Goal: Task Accomplishment & Management: Manage account settings

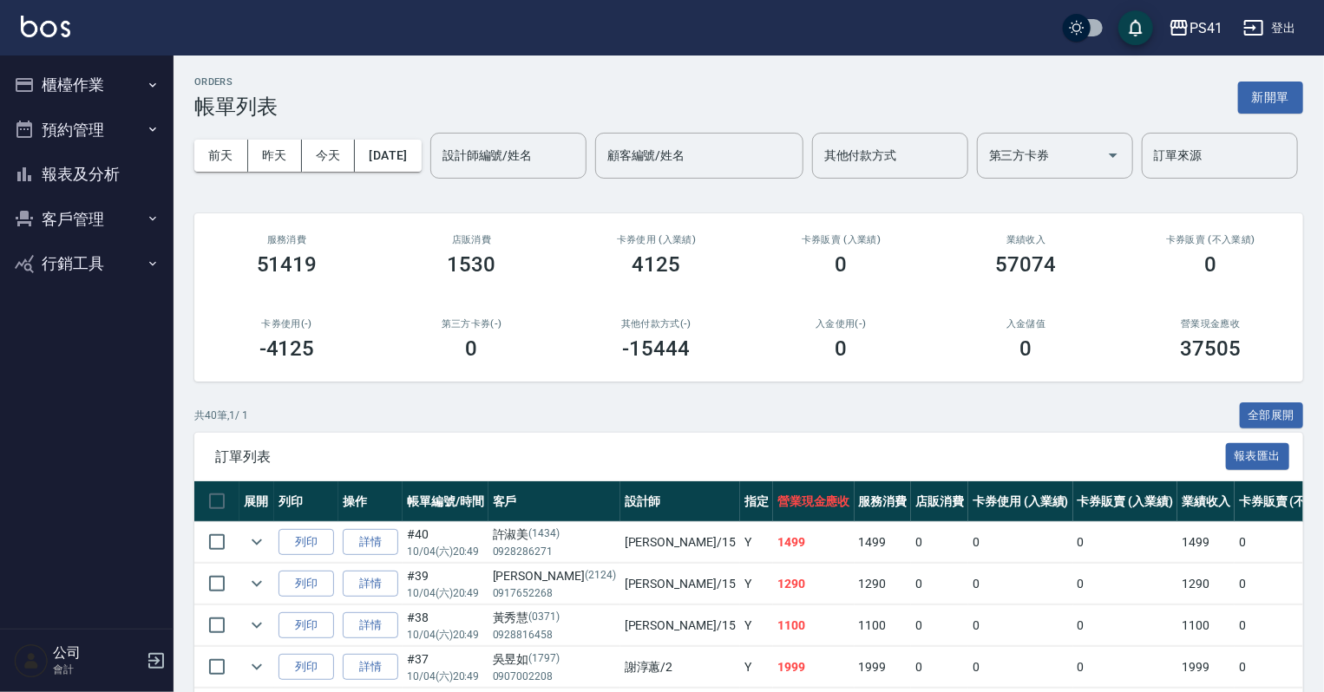
click at [49, 69] on button "櫃檯作業" at bounding box center [87, 84] width 160 height 45
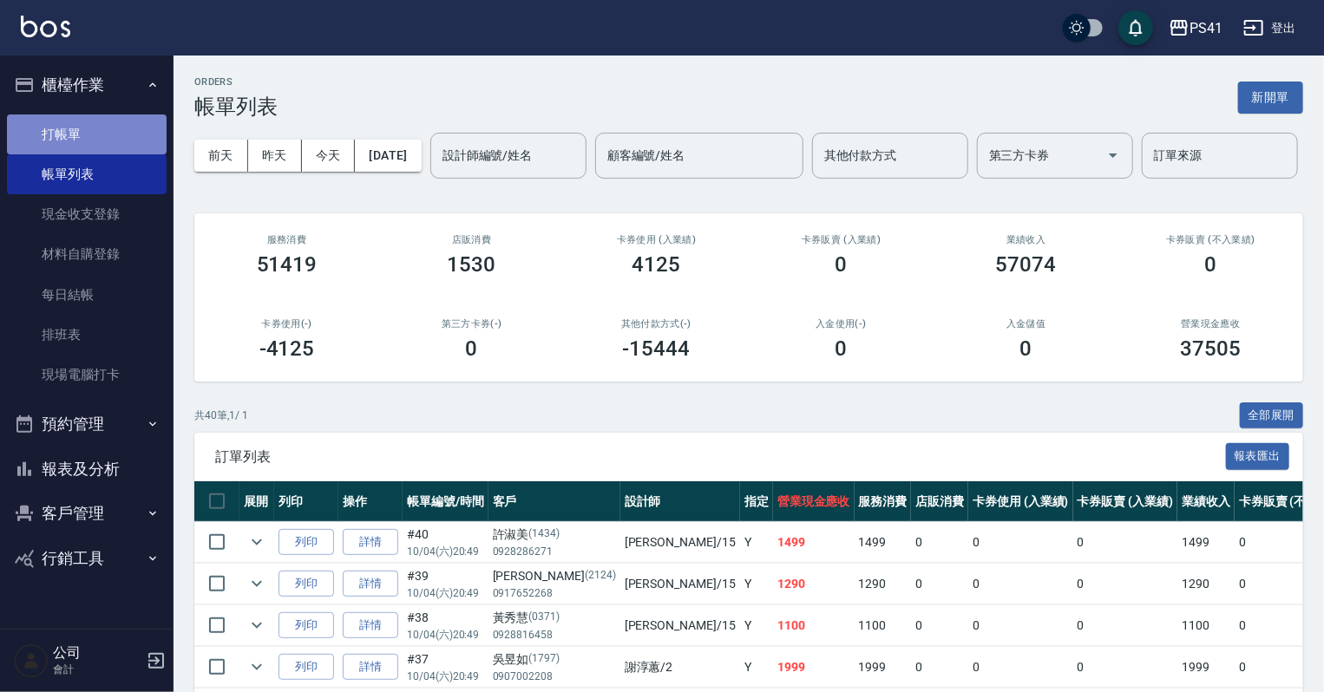
click at [55, 125] on link "打帳單" at bounding box center [87, 135] width 160 height 40
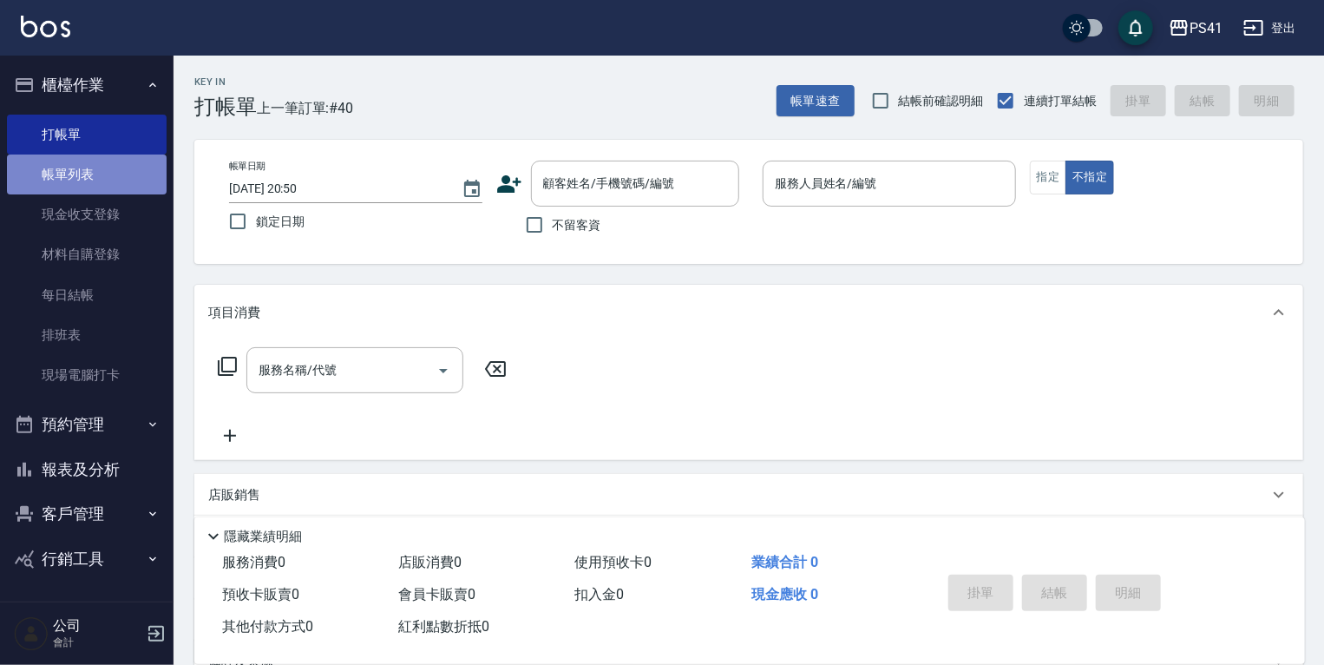
click at [61, 169] on link "帳單列表" at bounding box center [87, 174] width 160 height 40
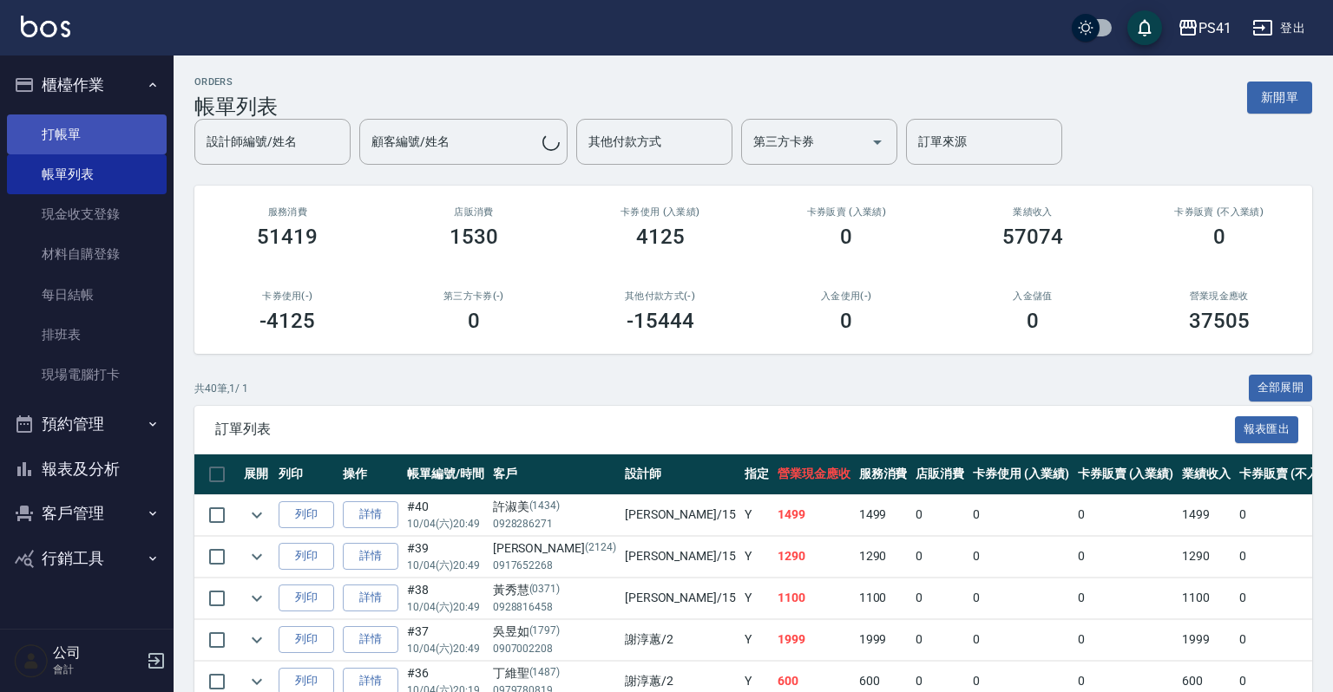
click at [97, 134] on link "打帳單" at bounding box center [87, 135] width 160 height 40
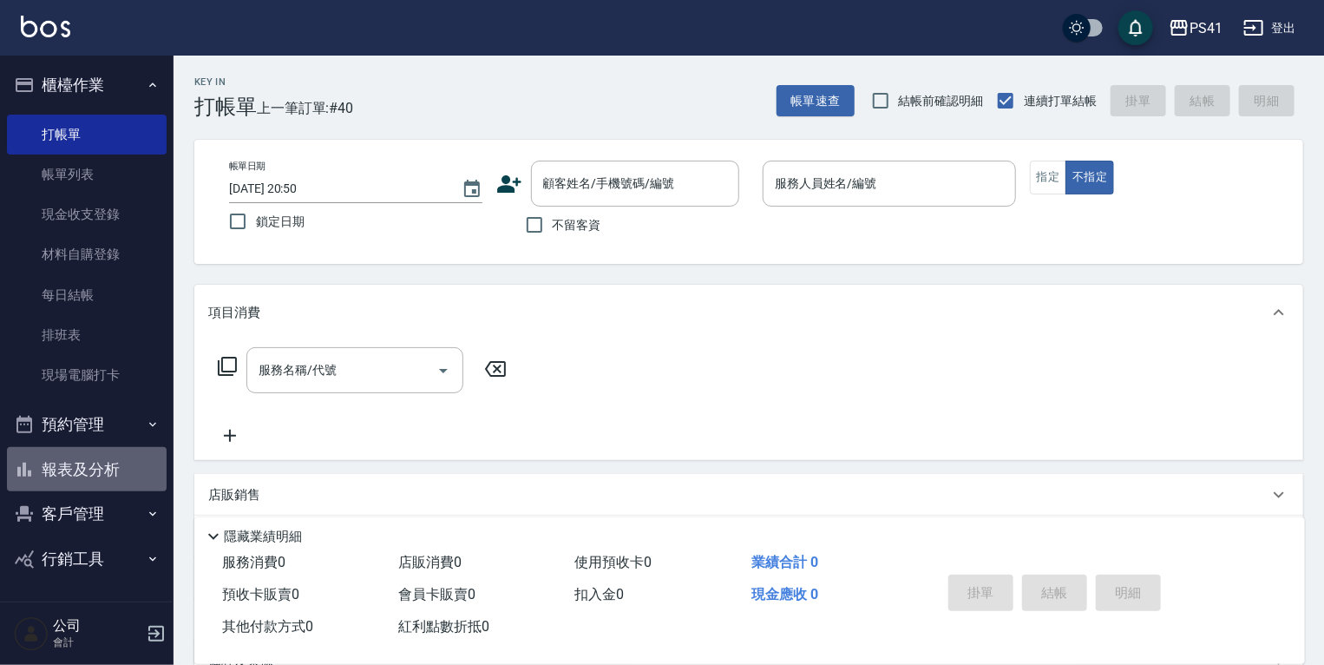
click at [95, 482] on button "報表及分析" at bounding box center [87, 469] width 160 height 45
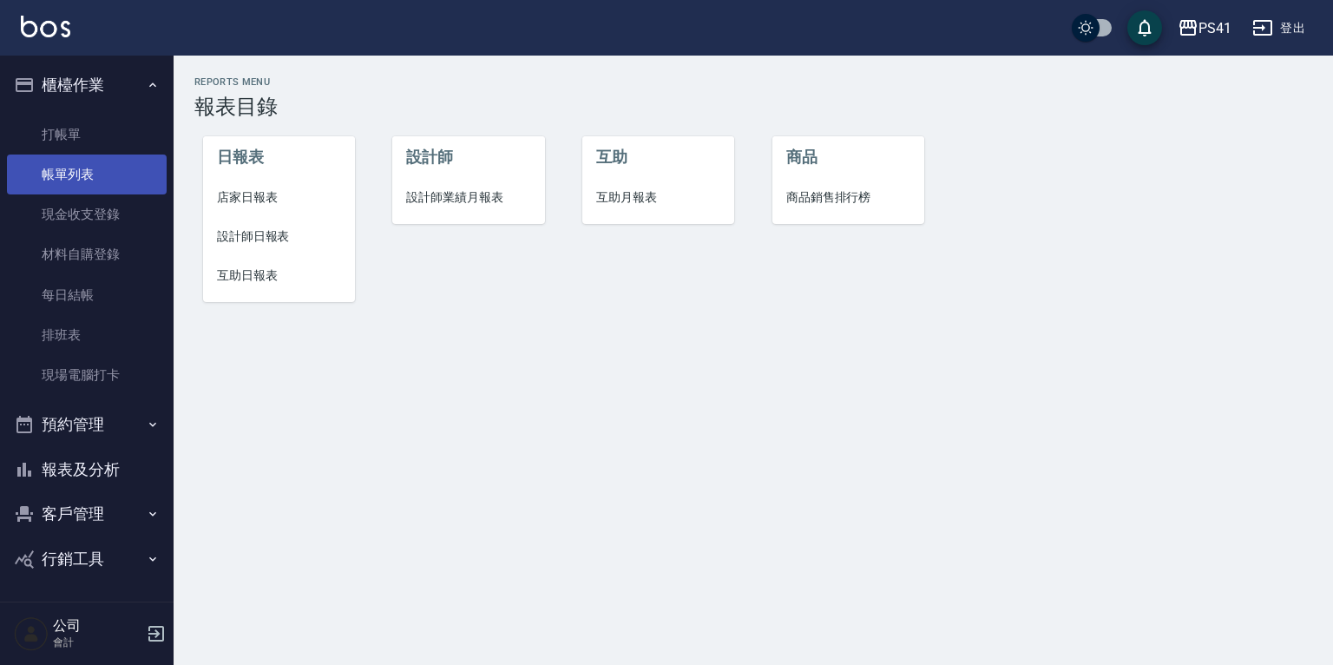
click at [85, 177] on link "帳單列表" at bounding box center [87, 174] width 160 height 40
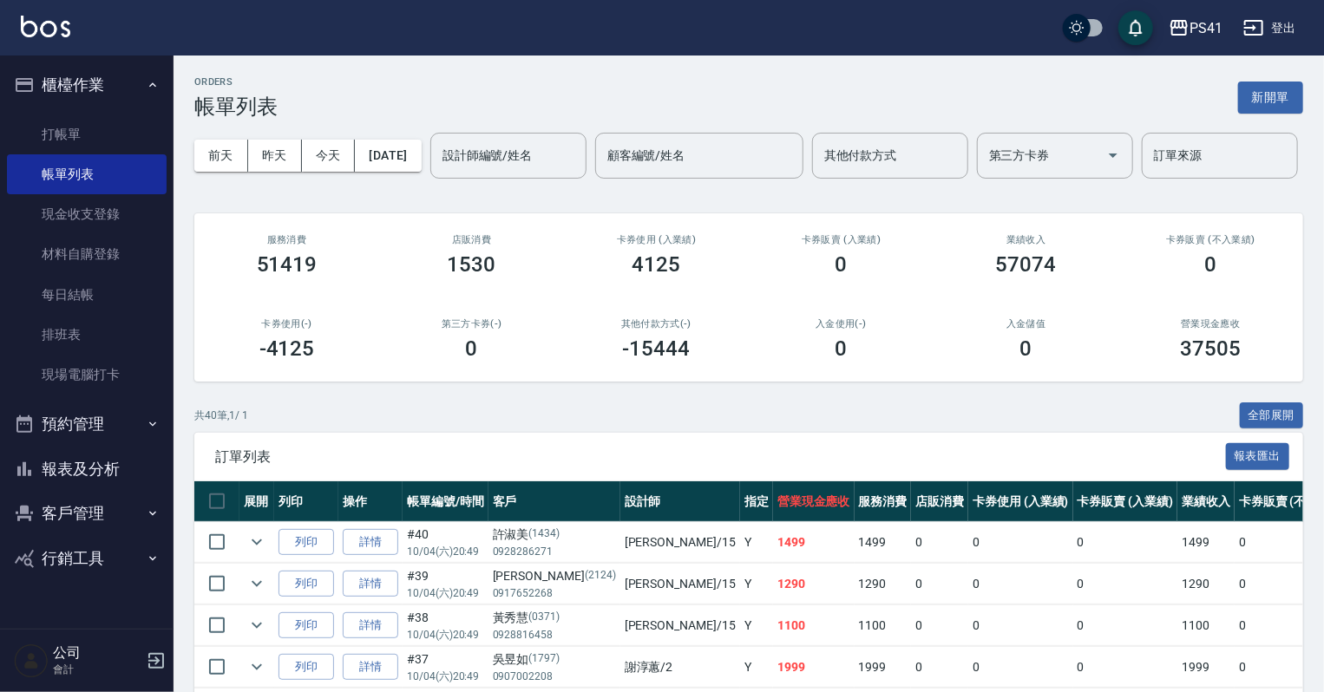
click at [603, 171] on input "顧客編號/姓名" at bounding box center [699, 156] width 193 height 30
type input "1068"
type input "陳侑霆/0919559912/1068"
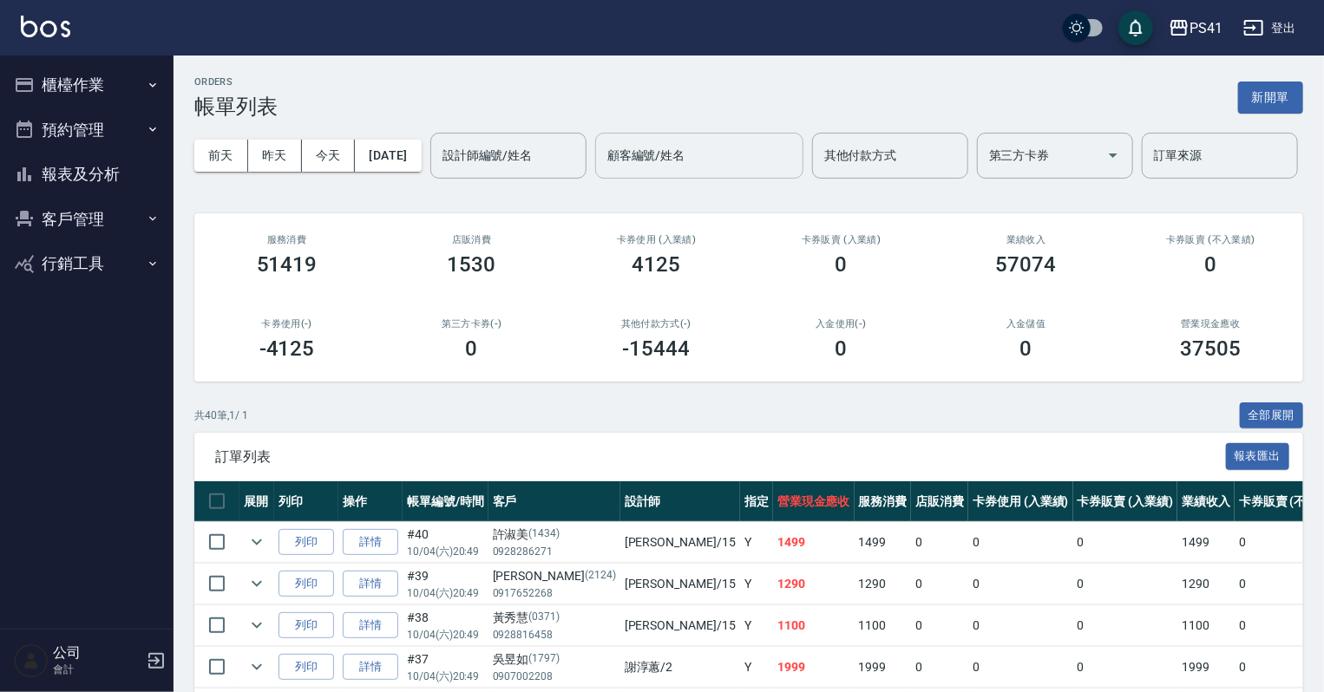
click at [603, 171] on input "顧客編號/姓名" at bounding box center [699, 156] width 193 height 30
type input "1877"
type input "梁喬慧/0918158162/1877"
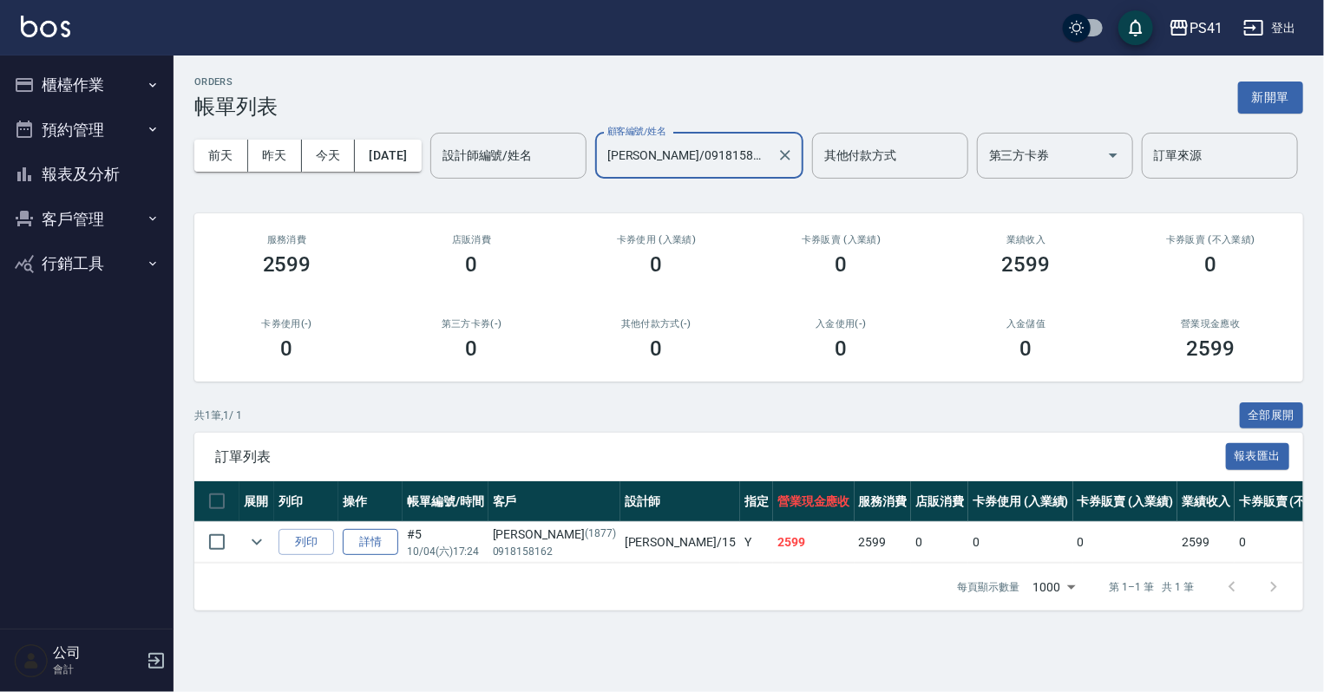
click at [354, 556] on link "詳情" at bounding box center [371, 542] width 56 height 27
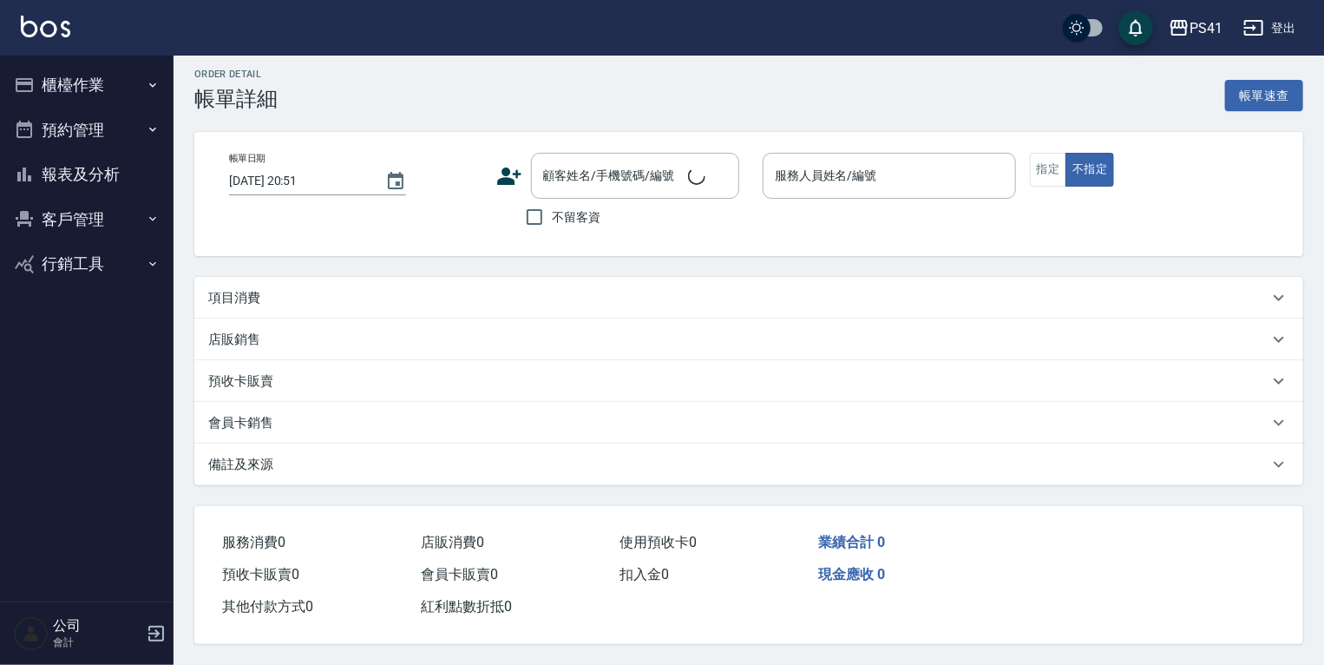
type input "2025/10/04 17:24"
type input "李靜芳-15"
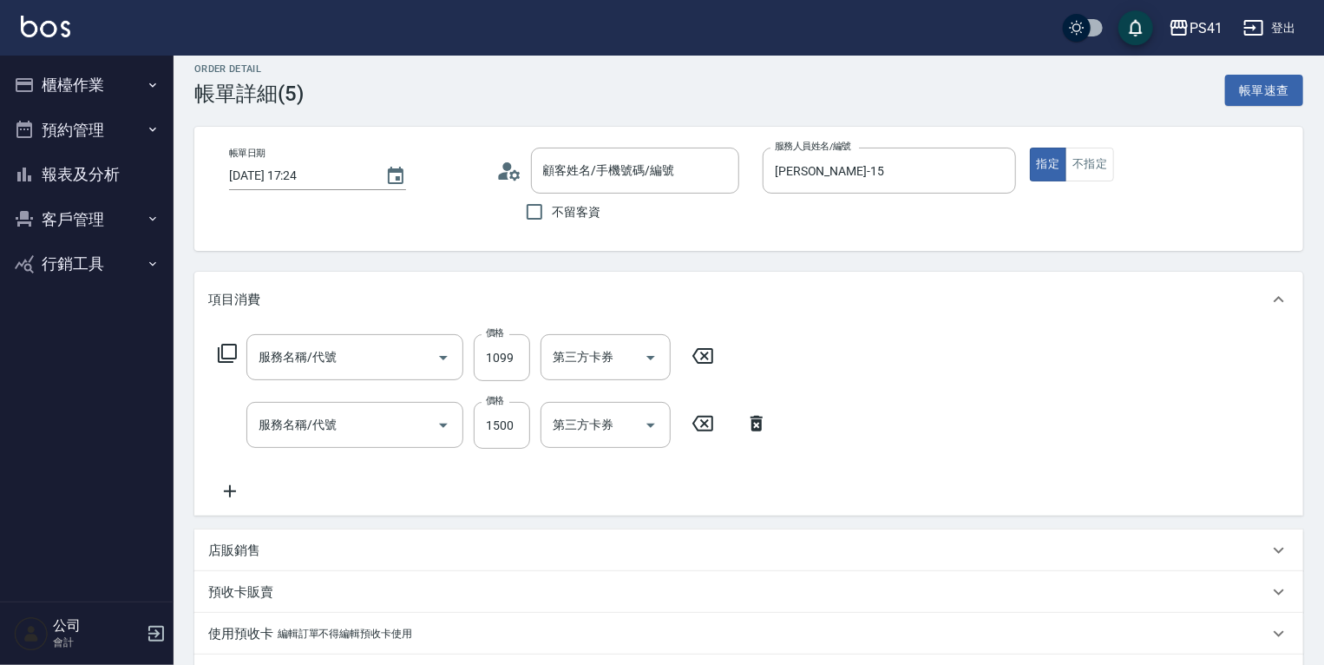
type input "梁喬慧/0918158162/1877"
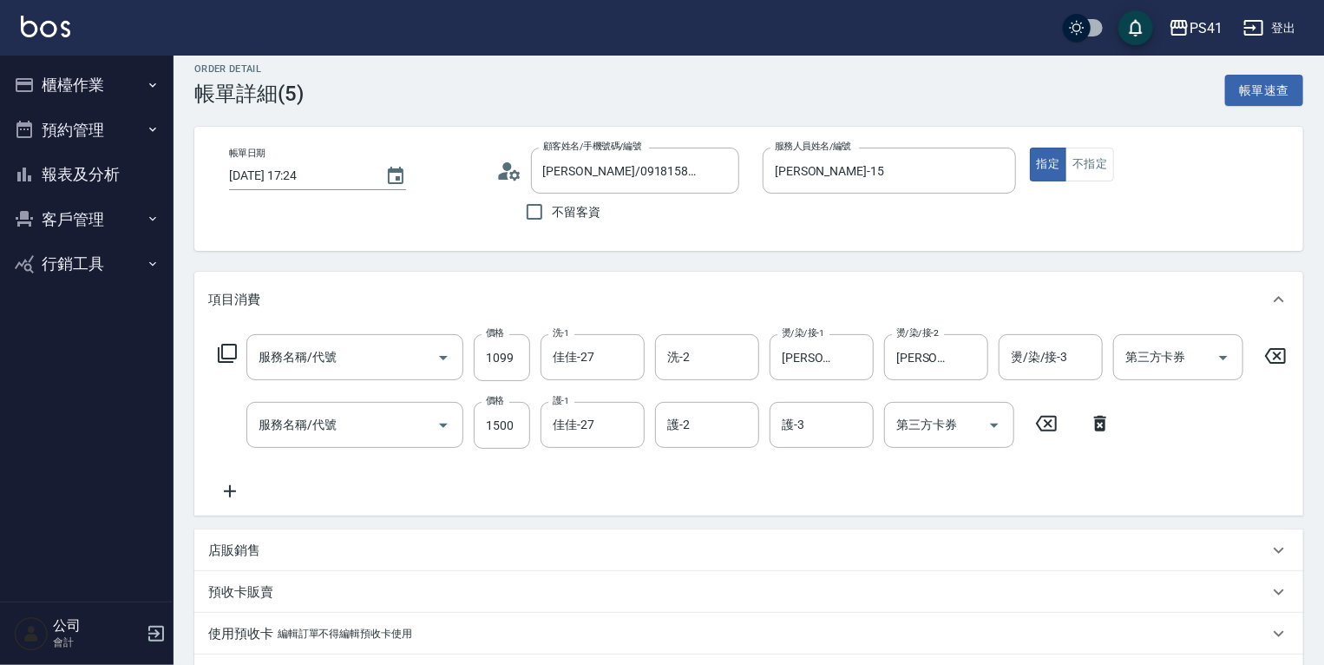
type input "公司活動/早鳥(41099)"
type input "原價1201~1500護髮(51500)"
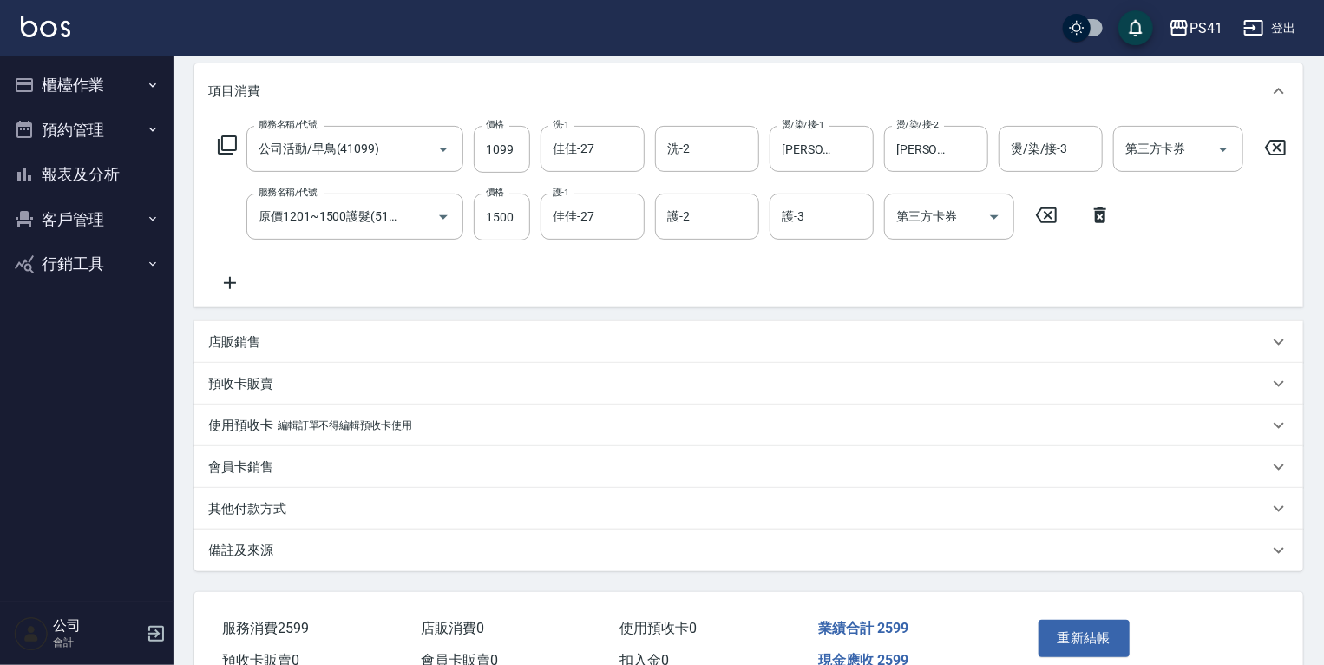
click at [292, 518] on div "其他付款方式" at bounding box center [738, 509] width 1060 height 18
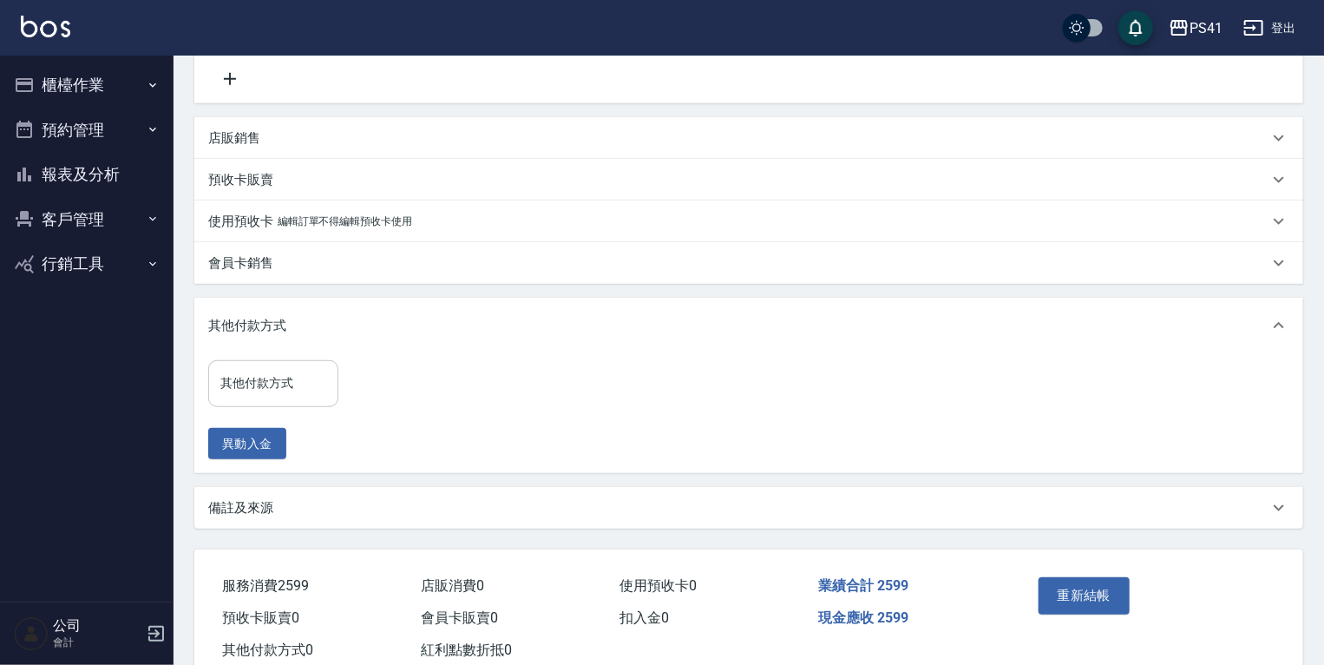
scroll to position [429, 0]
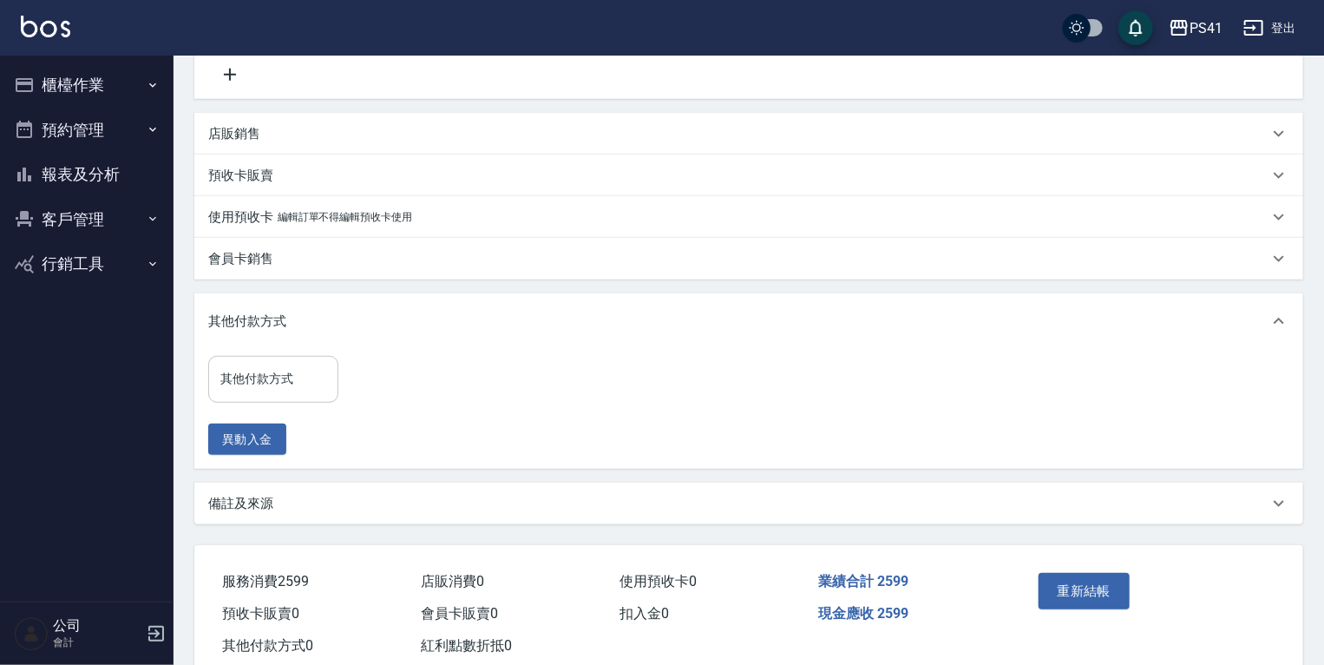
click at [307, 385] on input "其他付款方式" at bounding box center [273, 379] width 115 height 30
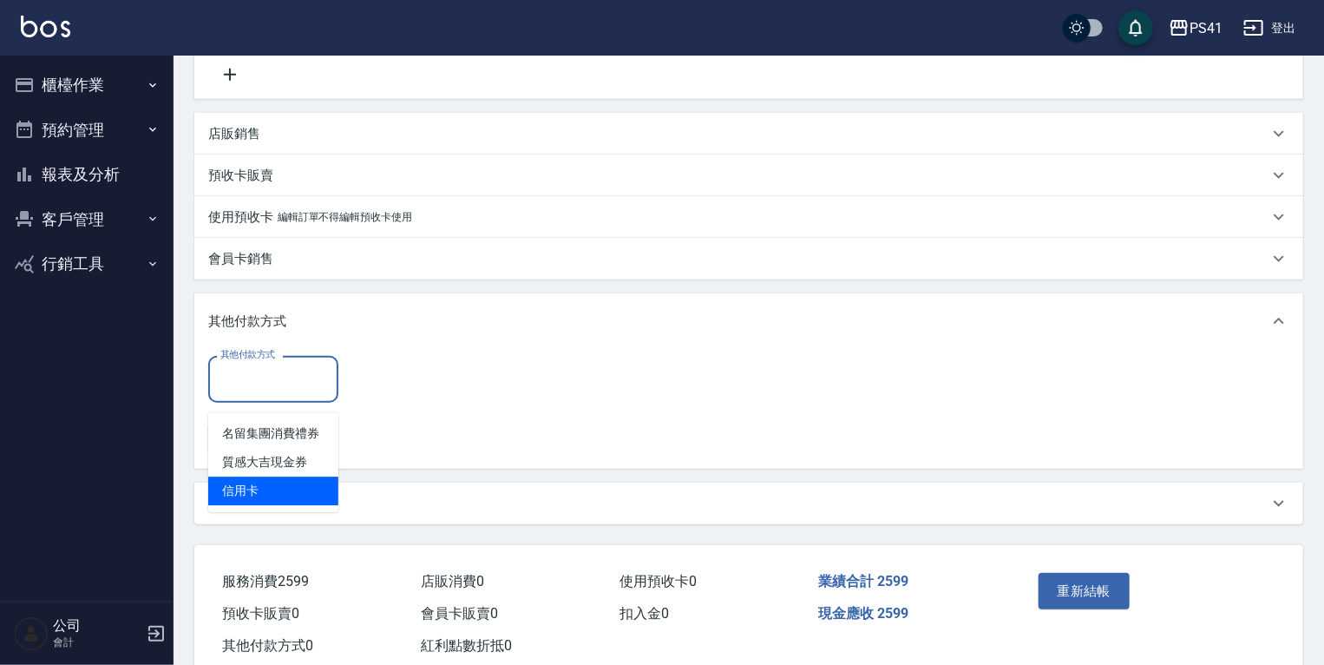
click at [307, 494] on span "信用卡" at bounding box center [273, 490] width 130 height 29
type input "信用卡"
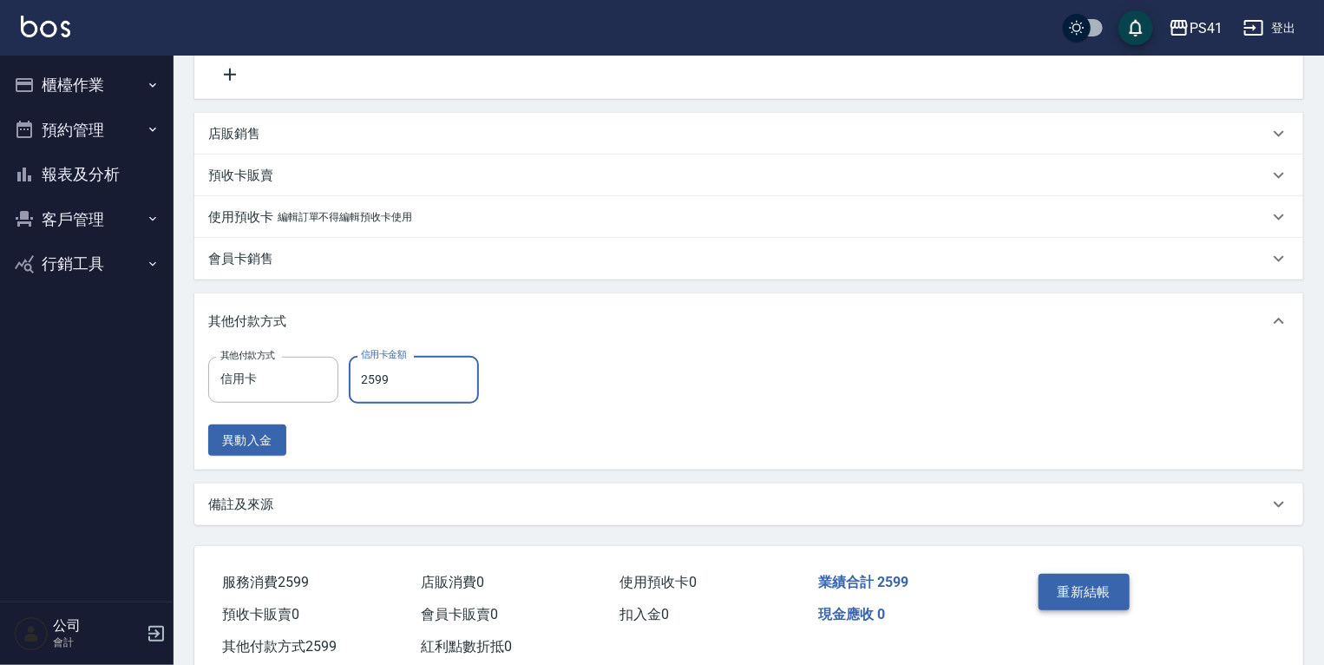
type input "2599"
click at [1083, 597] on button "重新結帳" at bounding box center [1085, 591] width 92 height 36
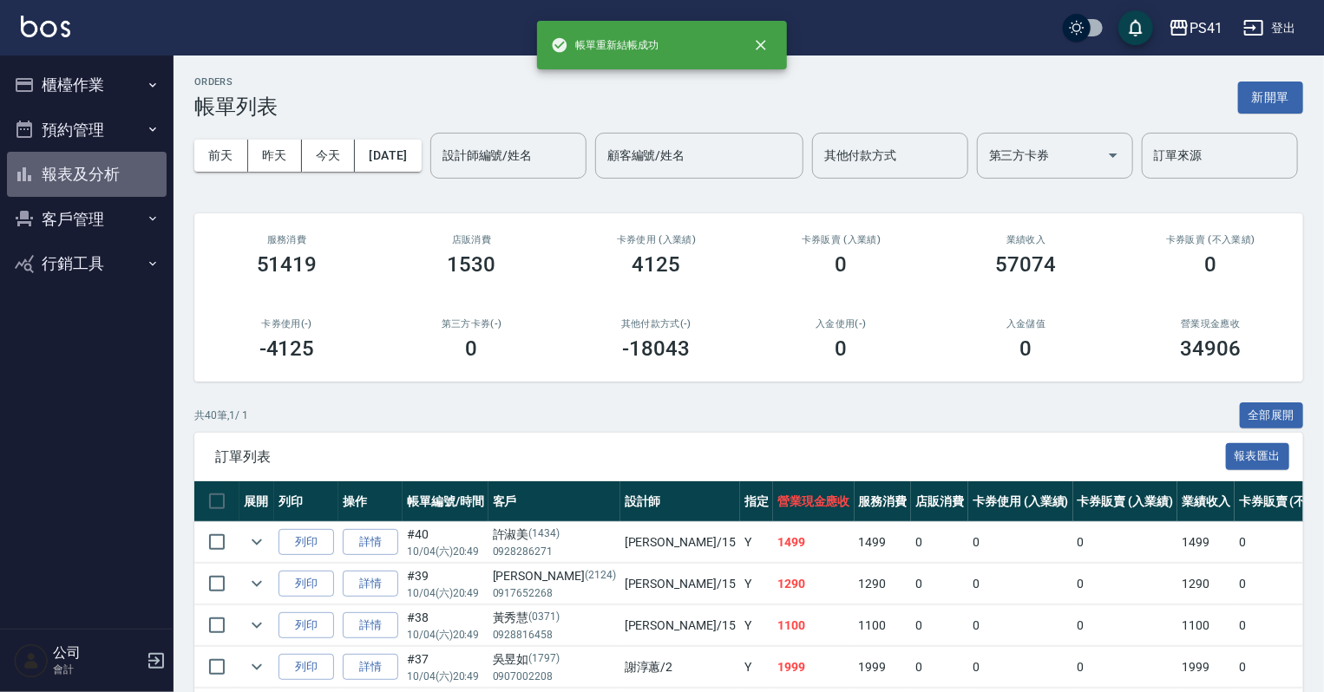
click at [87, 187] on button "報表及分析" at bounding box center [87, 174] width 160 height 45
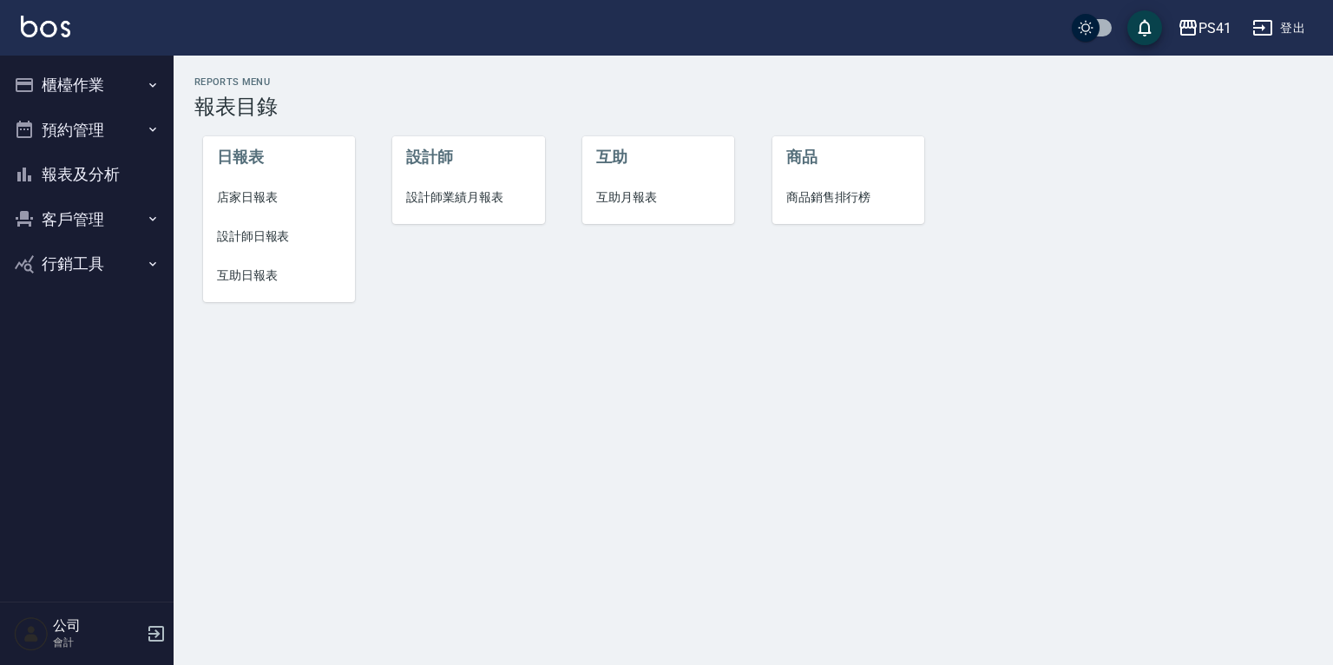
click at [268, 194] on span "店家日報表" at bounding box center [279, 197] width 124 height 18
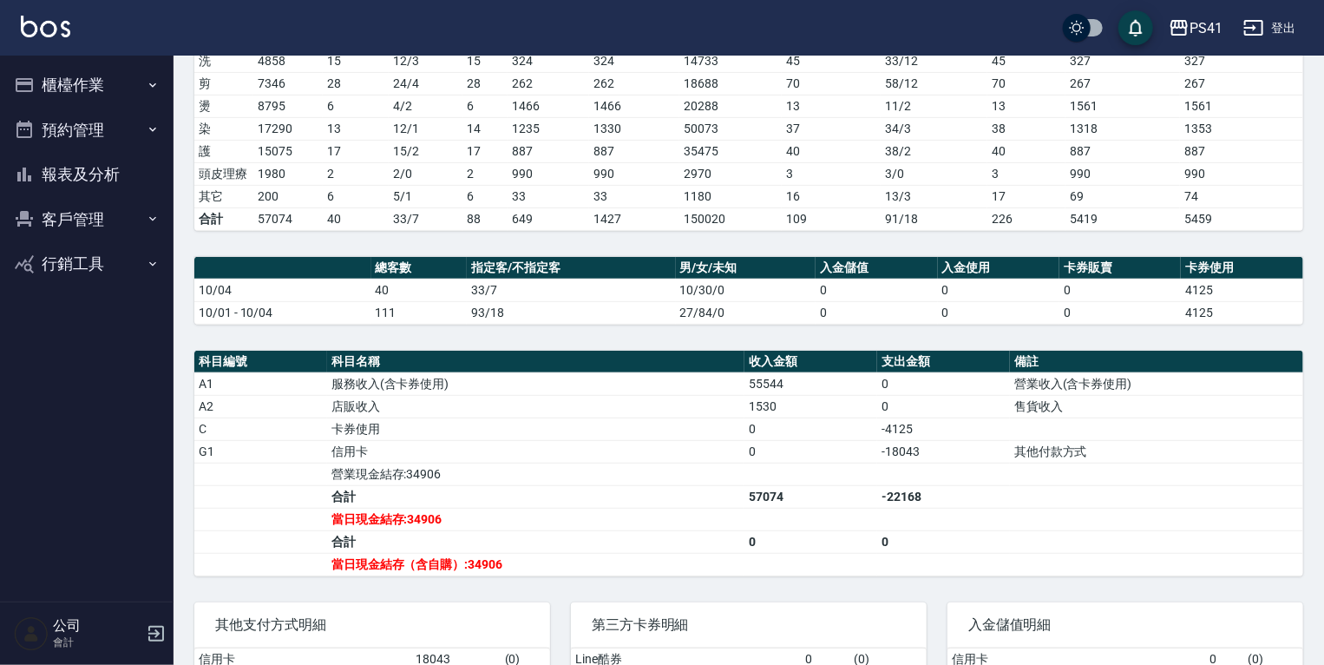
scroll to position [278, 0]
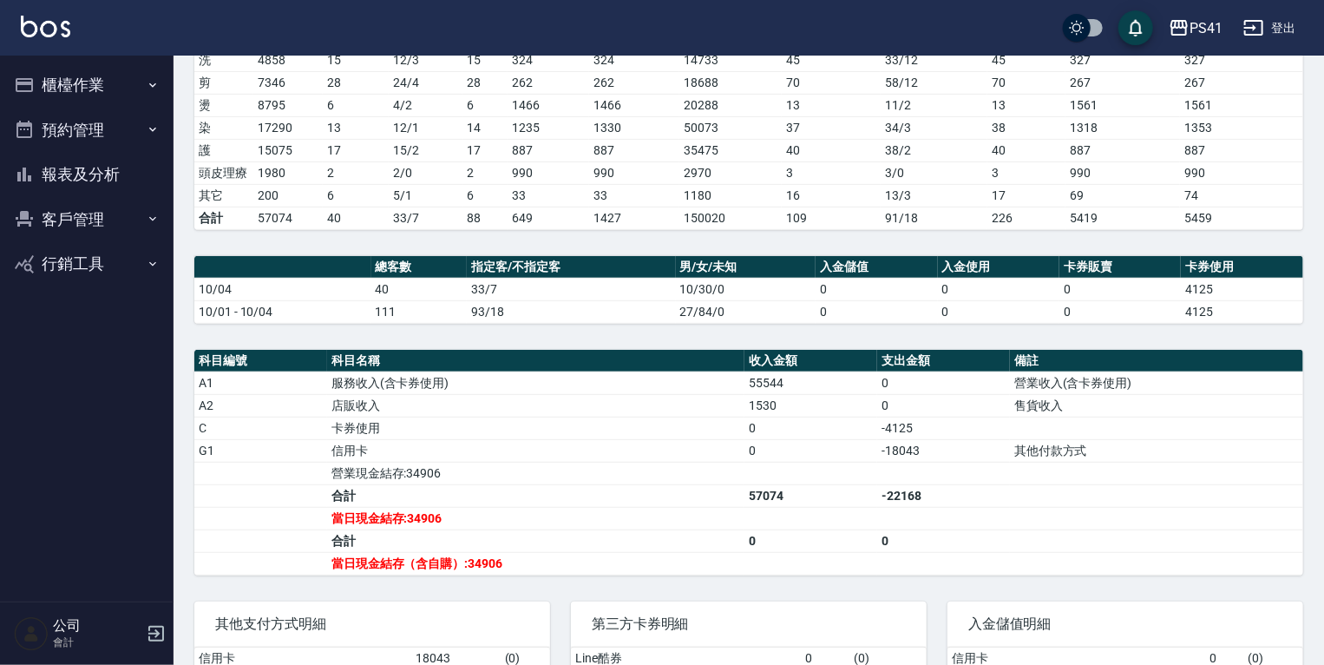
click at [47, 69] on button "櫃檯作業" at bounding box center [87, 84] width 160 height 45
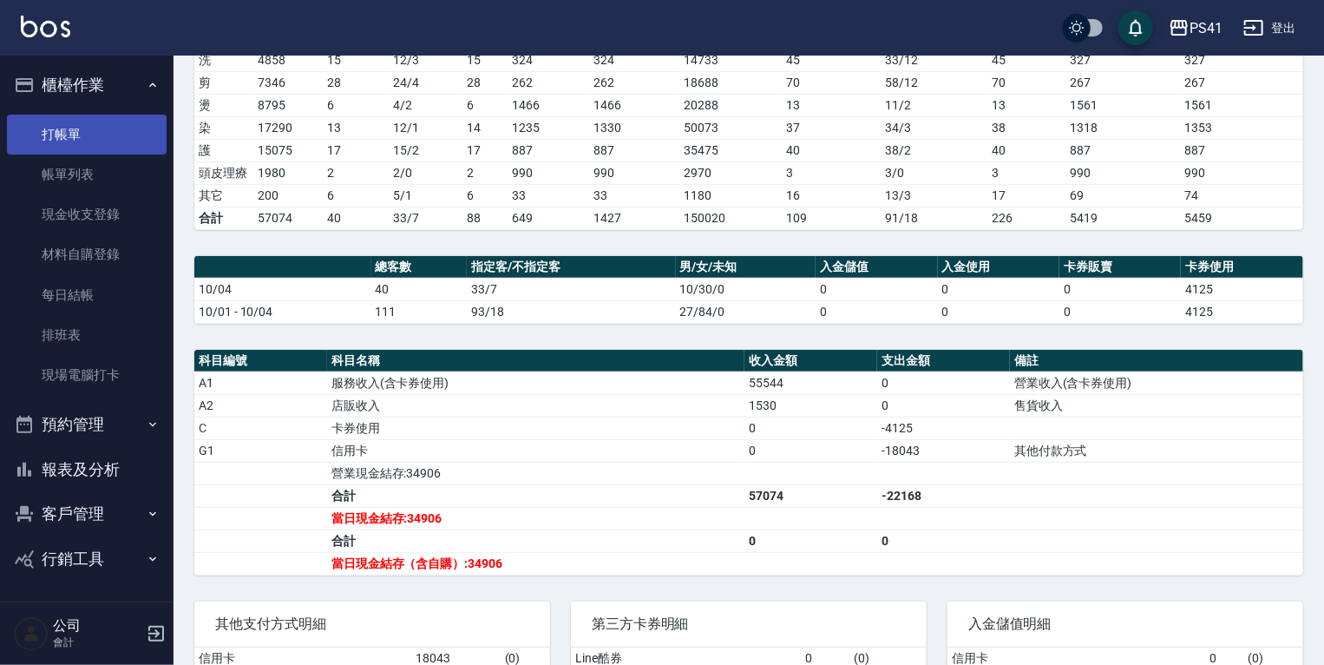
click at [58, 136] on link "打帳單" at bounding box center [87, 135] width 160 height 40
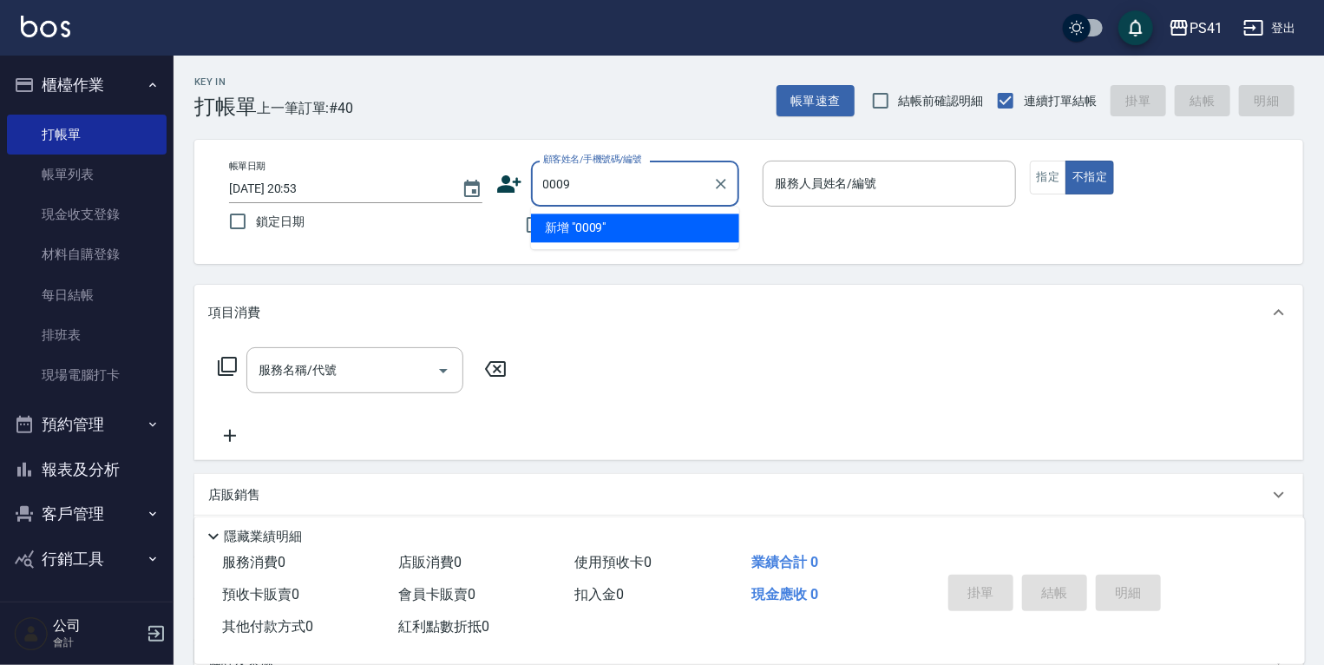
type input "0009"
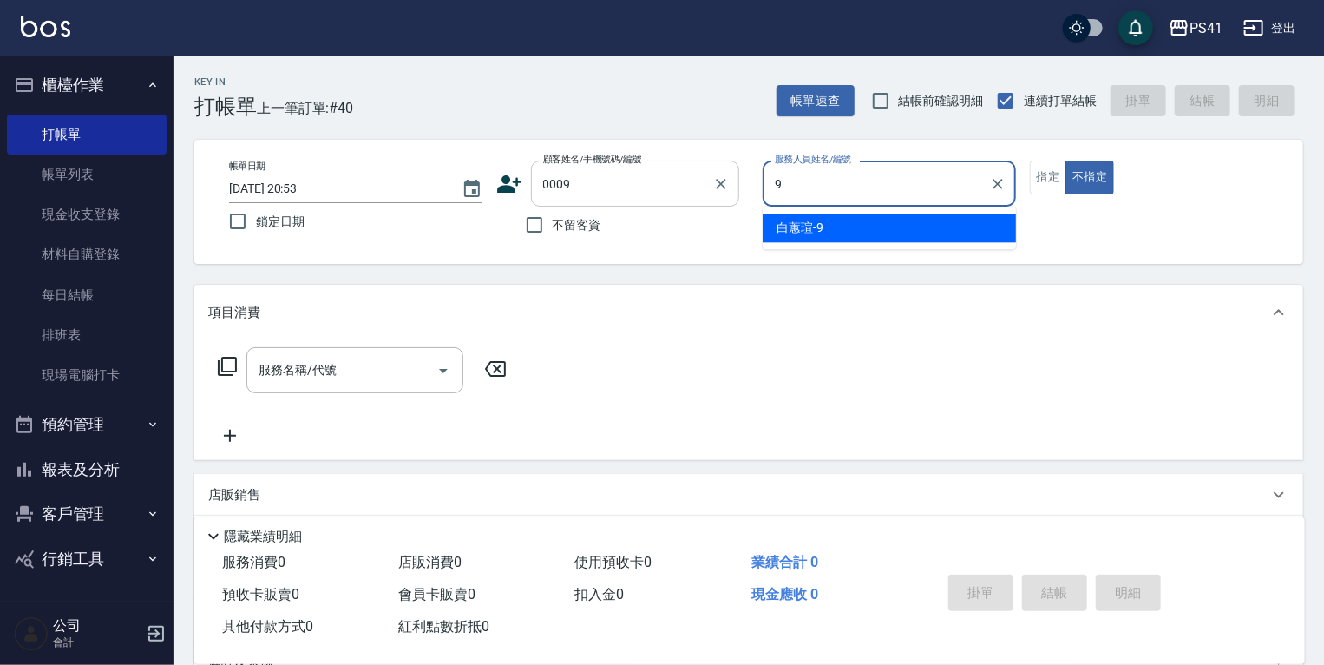
type input "白蕙瑄-9"
type button "false"
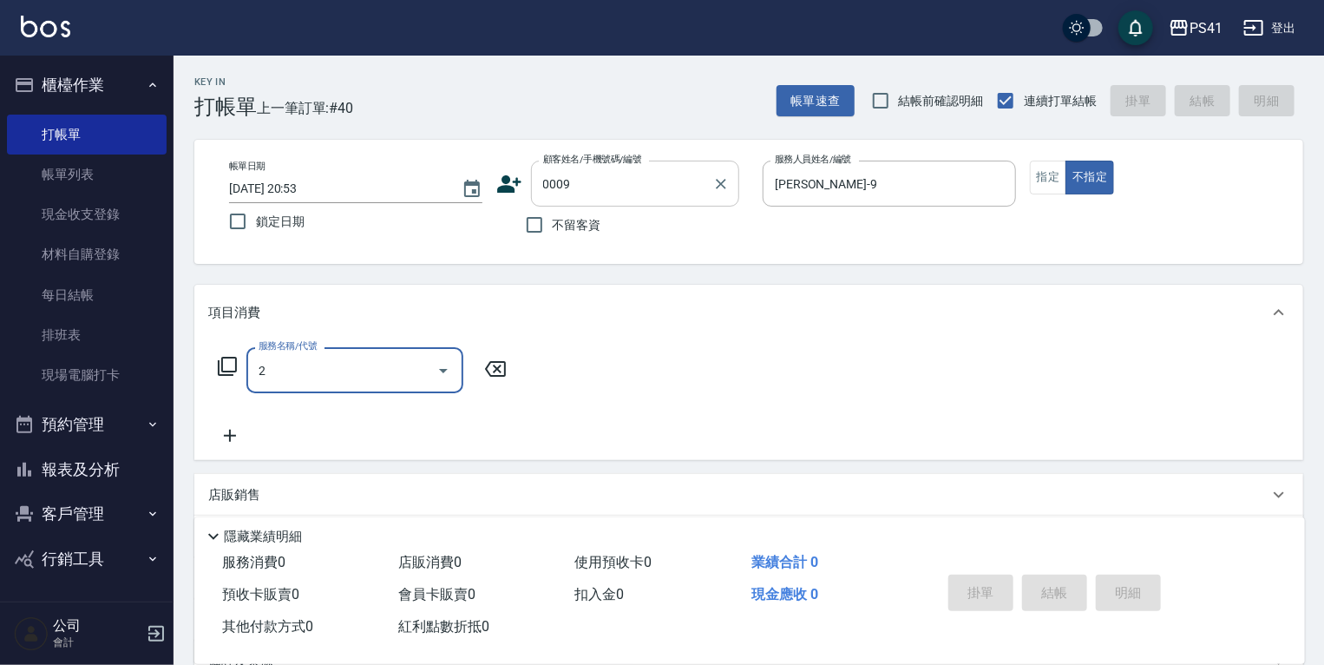
type input "21"
type input "白白/9_白白/0009"
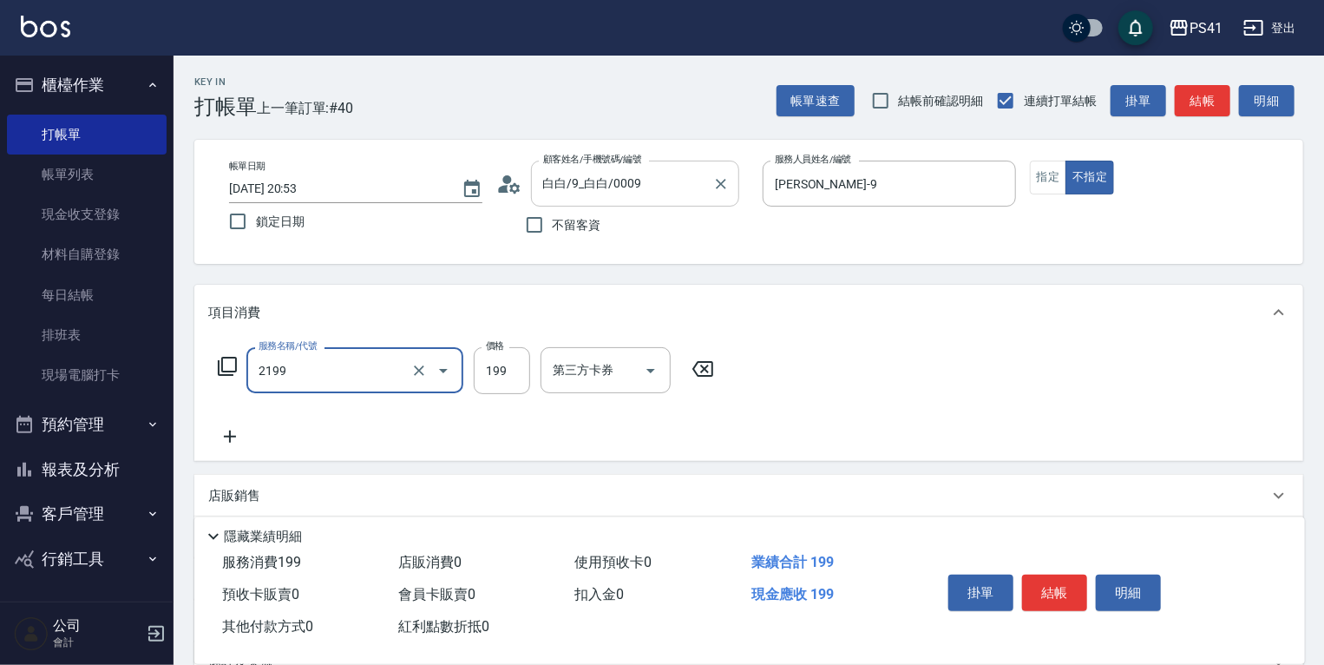
type input "不指定剪髮活動(2199)"
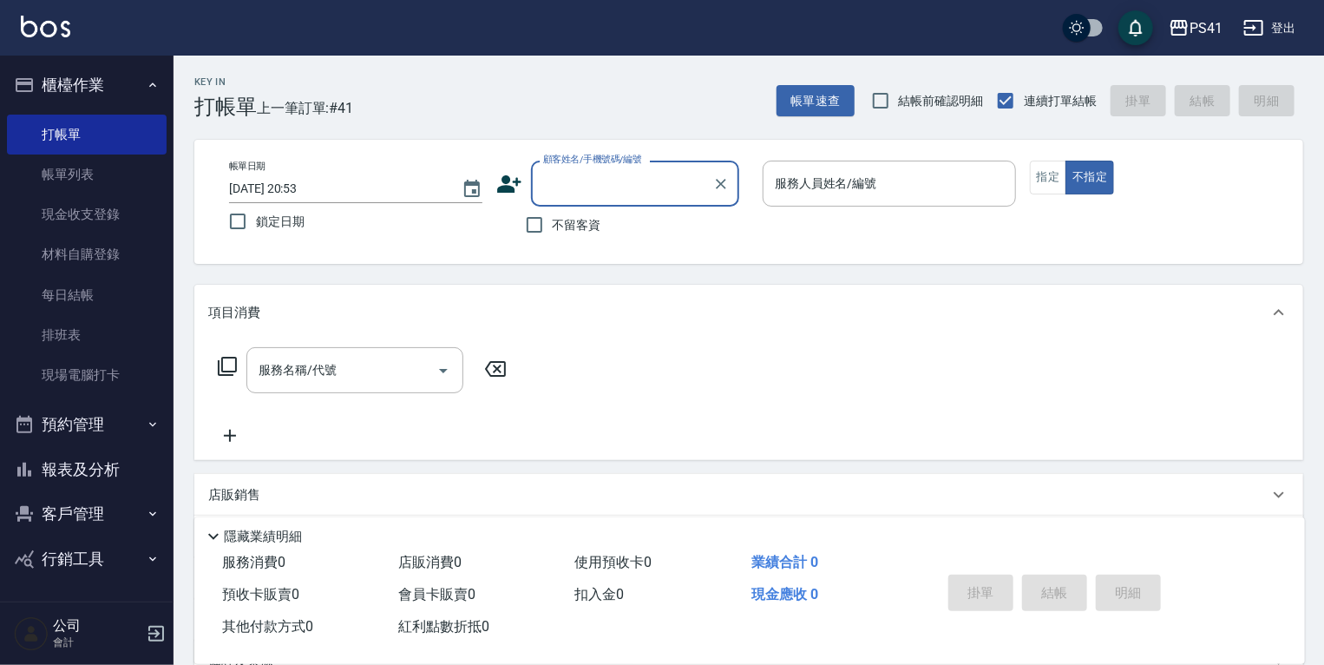
click at [98, 456] on button "報表及分析" at bounding box center [87, 469] width 160 height 45
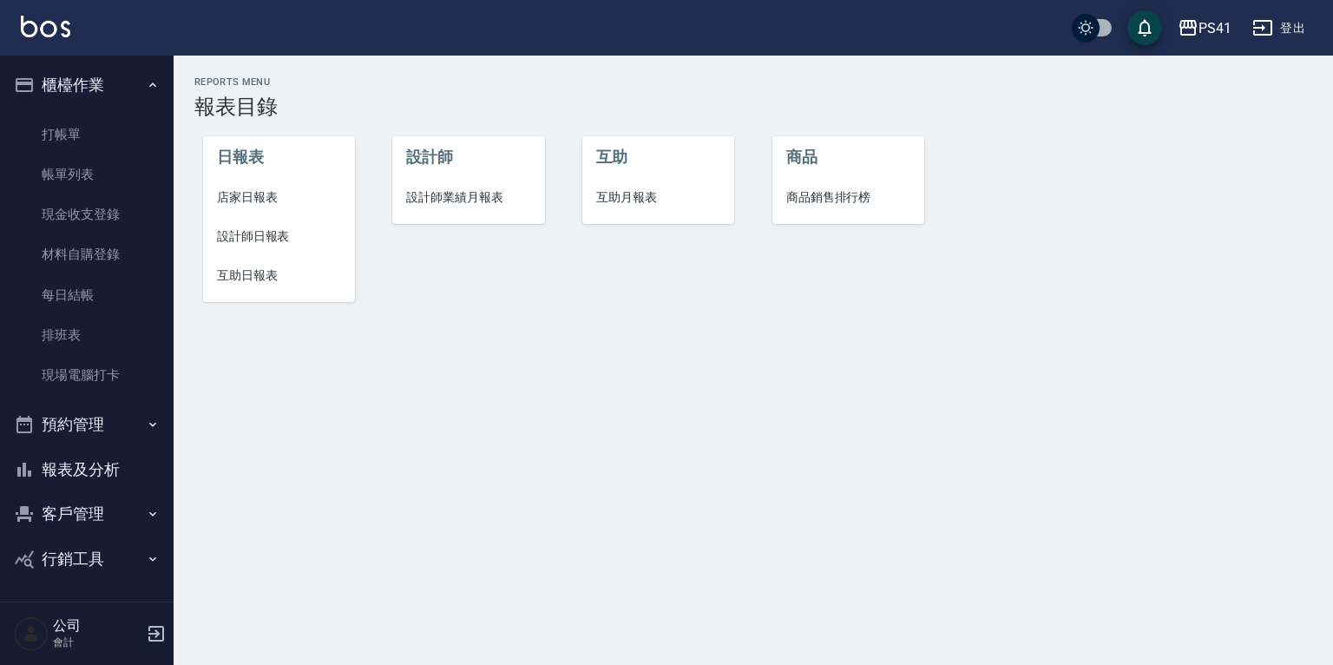
click at [246, 198] on span "店家日報表" at bounding box center [279, 197] width 124 height 18
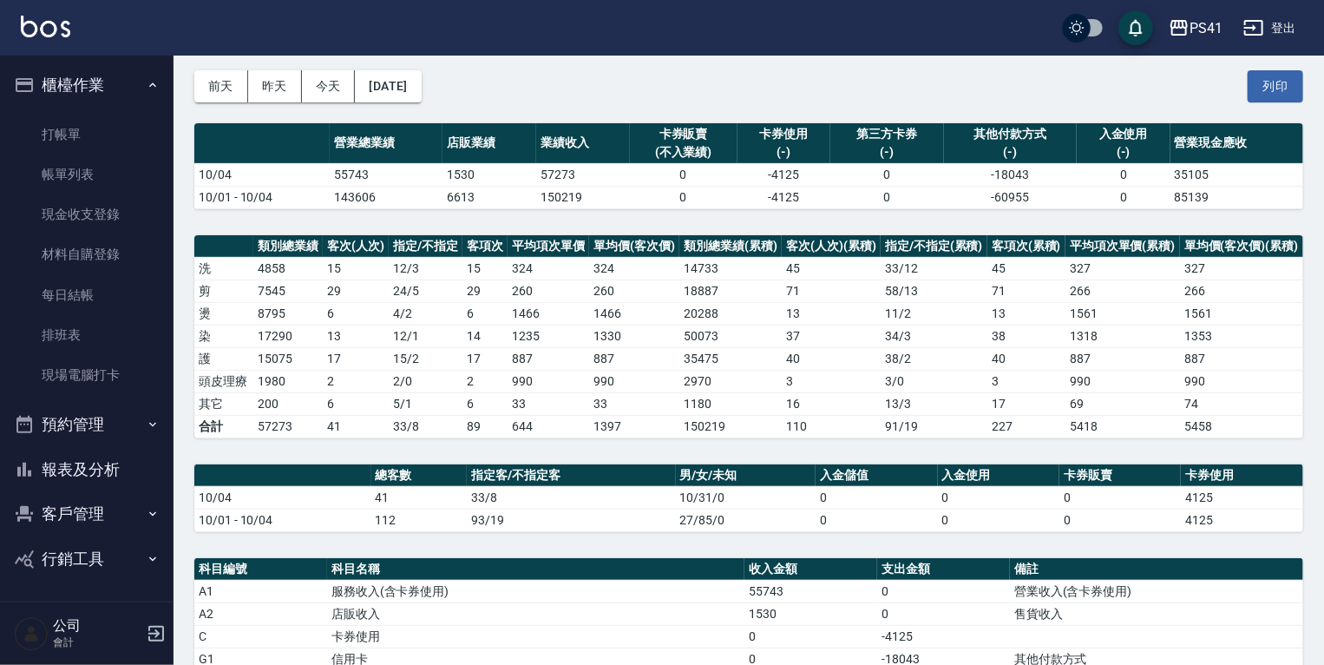
scroll to position [278, 0]
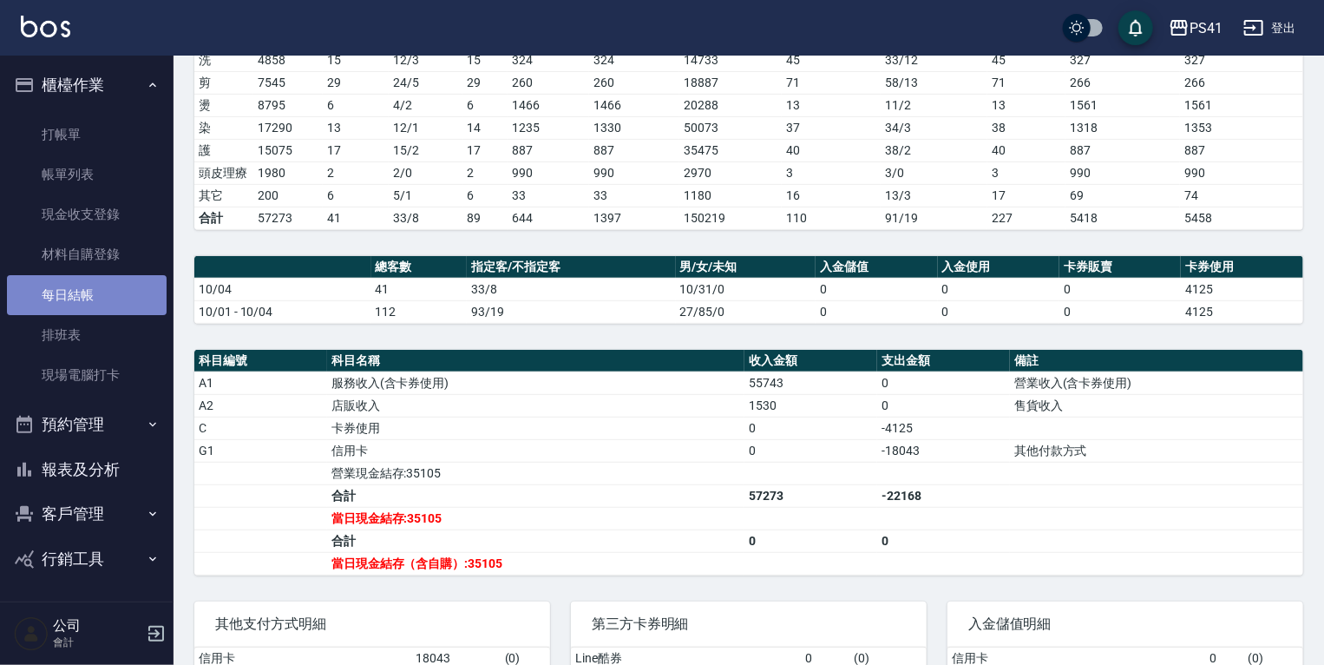
click at [110, 283] on link "每日結帳" at bounding box center [87, 295] width 160 height 40
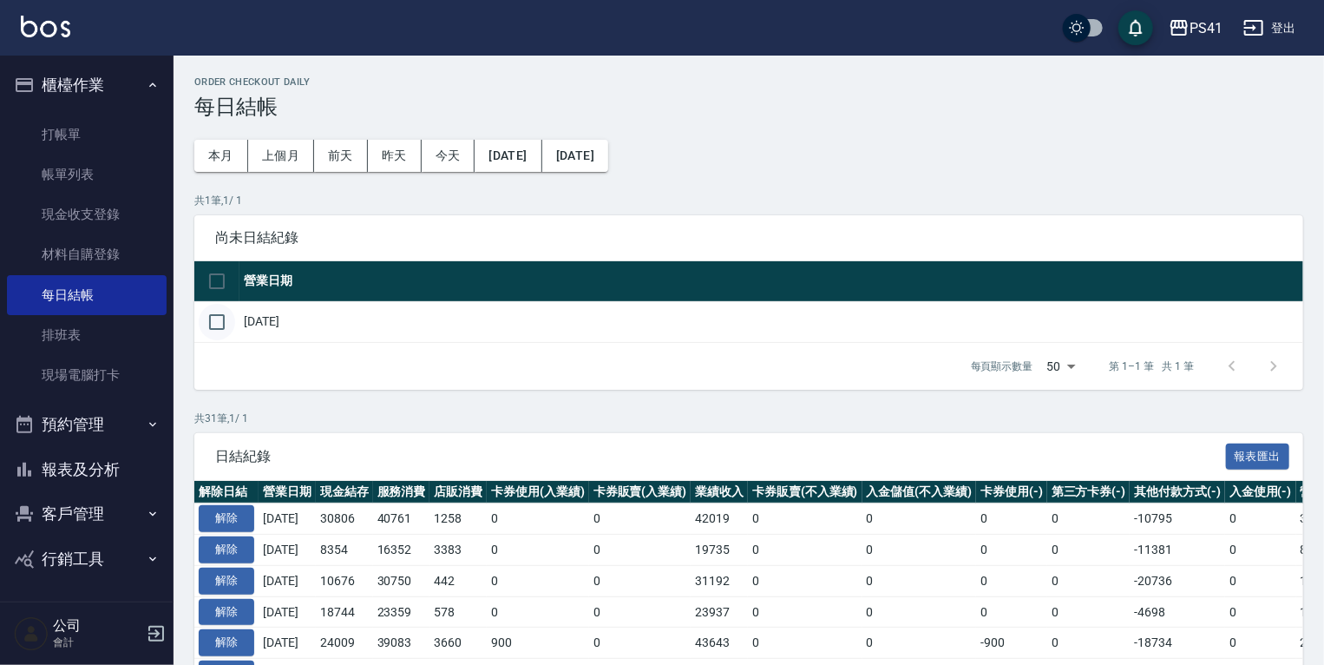
click at [208, 321] on input "checkbox" at bounding box center [217, 322] width 36 height 36
checkbox input "true"
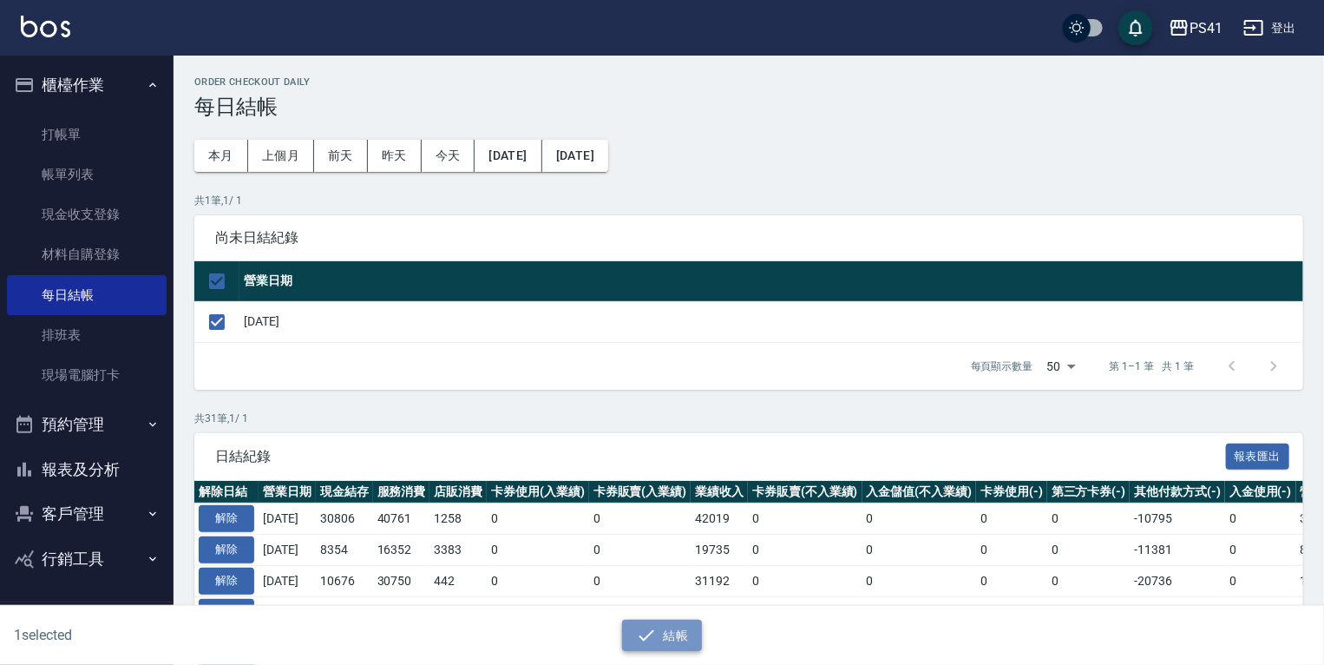
click at [670, 635] on button "結帳" at bounding box center [662, 635] width 81 height 32
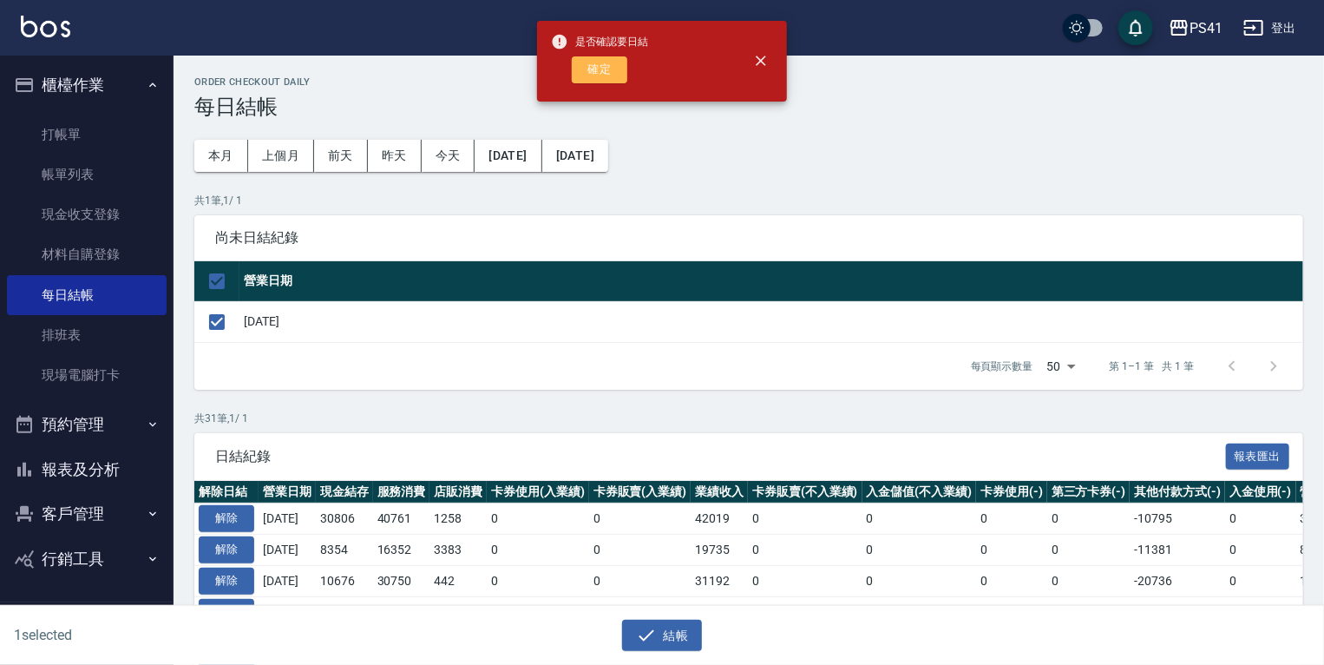
drag, startPoint x: 600, startPoint y: 70, endPoint x: 600, endPoint y: 80, distance: 9.5
click at [598, 70] on button "確定" at bounding box center [600, 69] width 56 height 27
checkbox input "false"
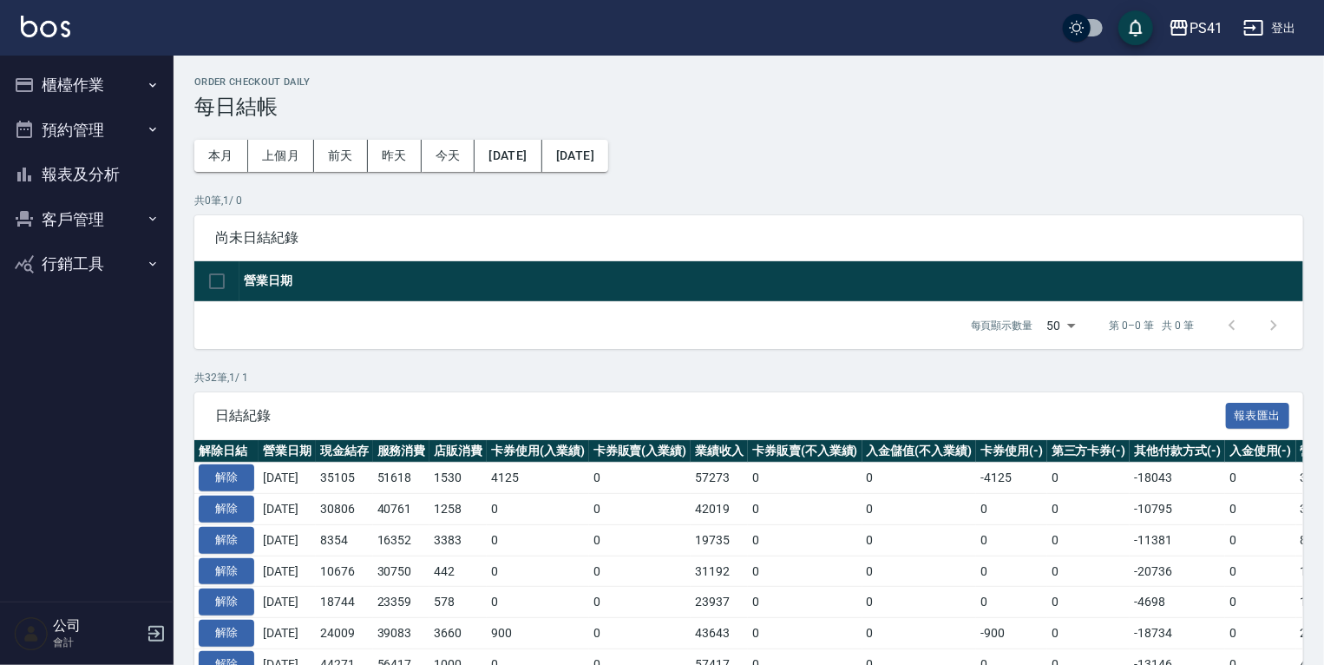
click at [78, 189] on button "報表及分析" at bounding box center [87, 174] width 160 height 45
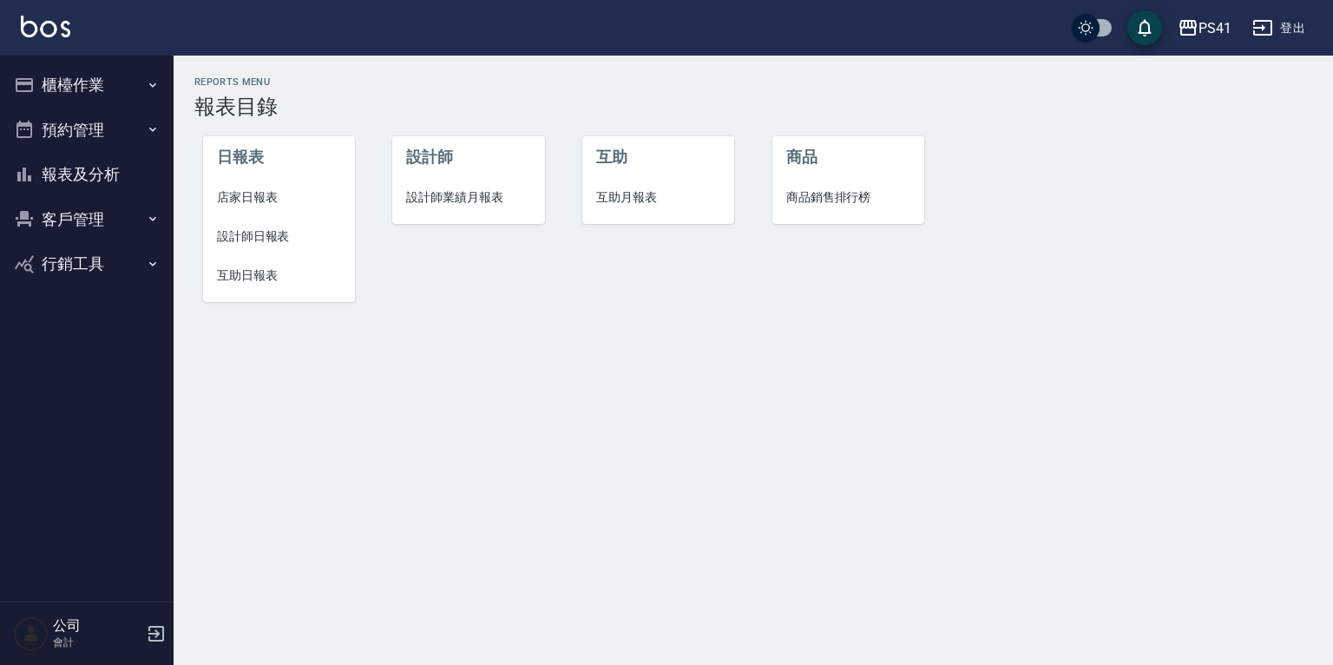
click at [264, 194] on span "店家日報表" at bounding box center [279, 197] width 124 height 18
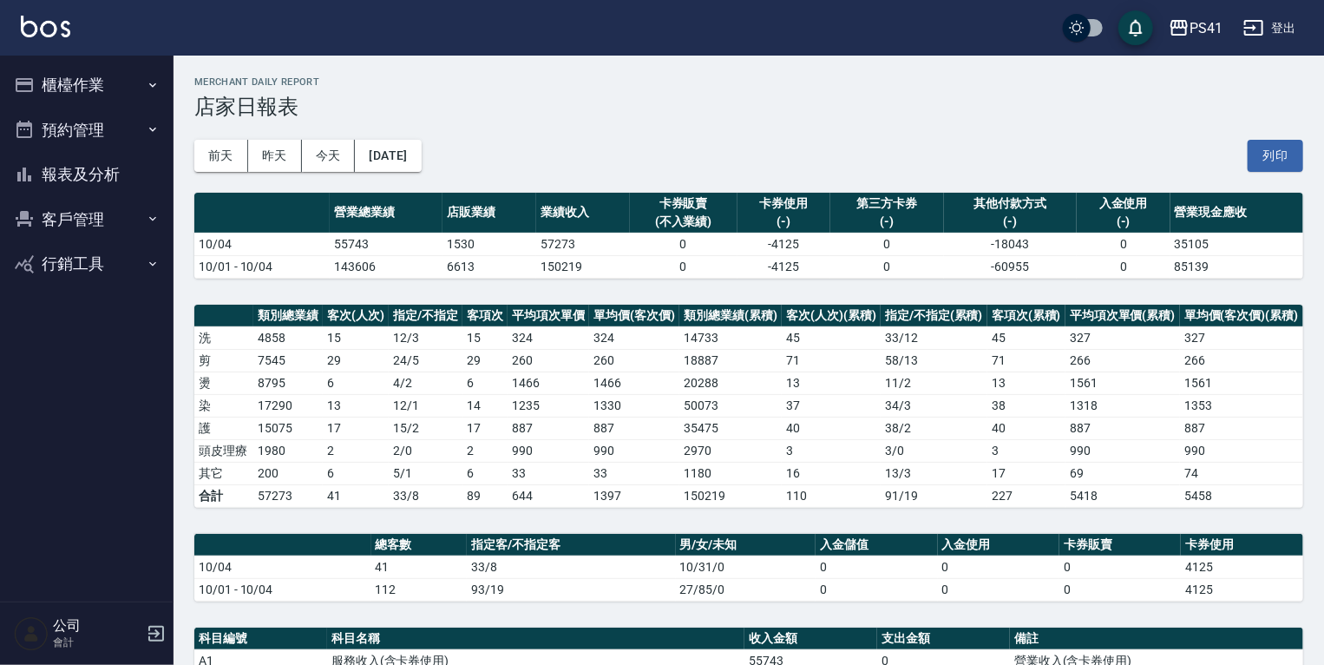
click at [147, 84] on icon "button" at bounding box center [153, 85] width 14 height 14
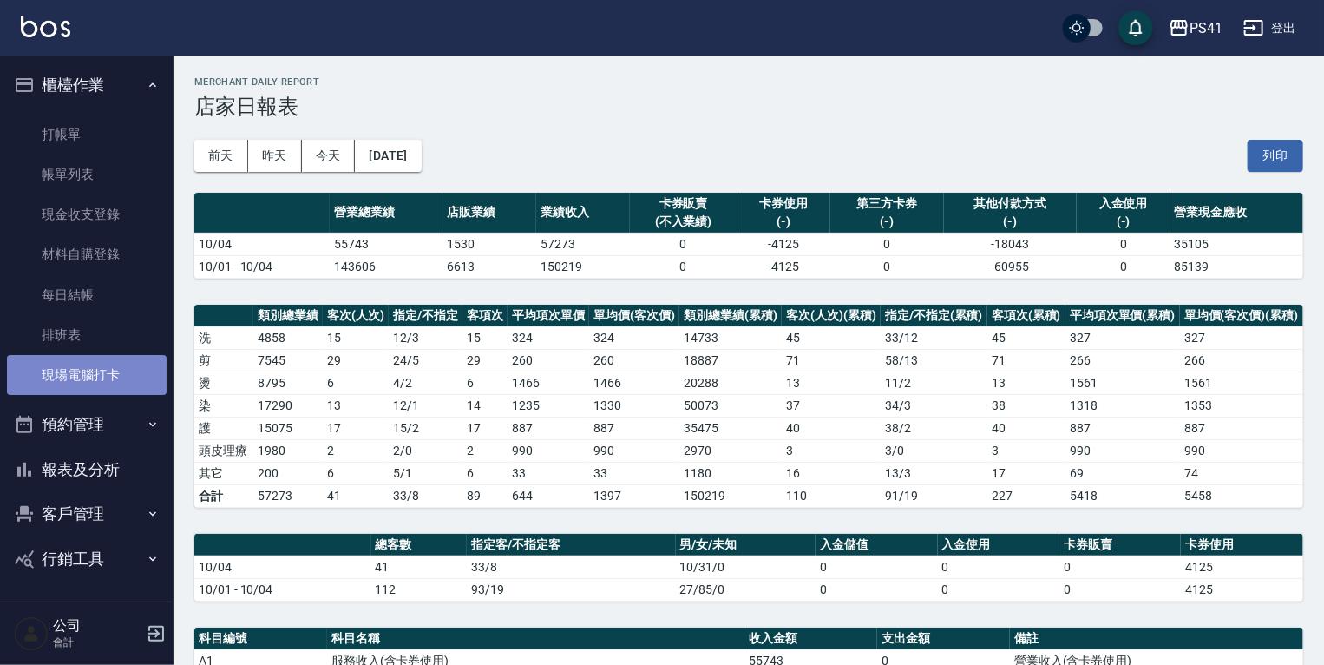
click at [102, 364] on link "現場電腦打卡" at bounding box center [87, 375] width 160 height 40
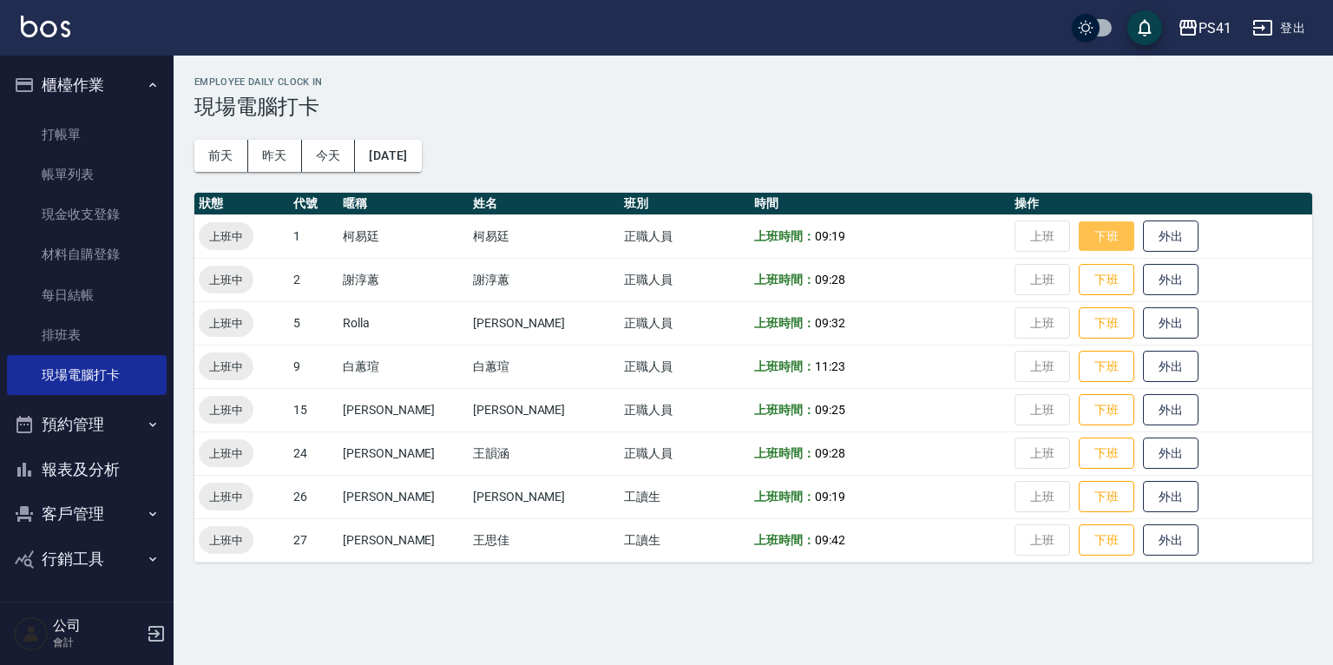
click at [1078, 237] on button "下班" at bounding box center [1106, 236] width 56 height 30
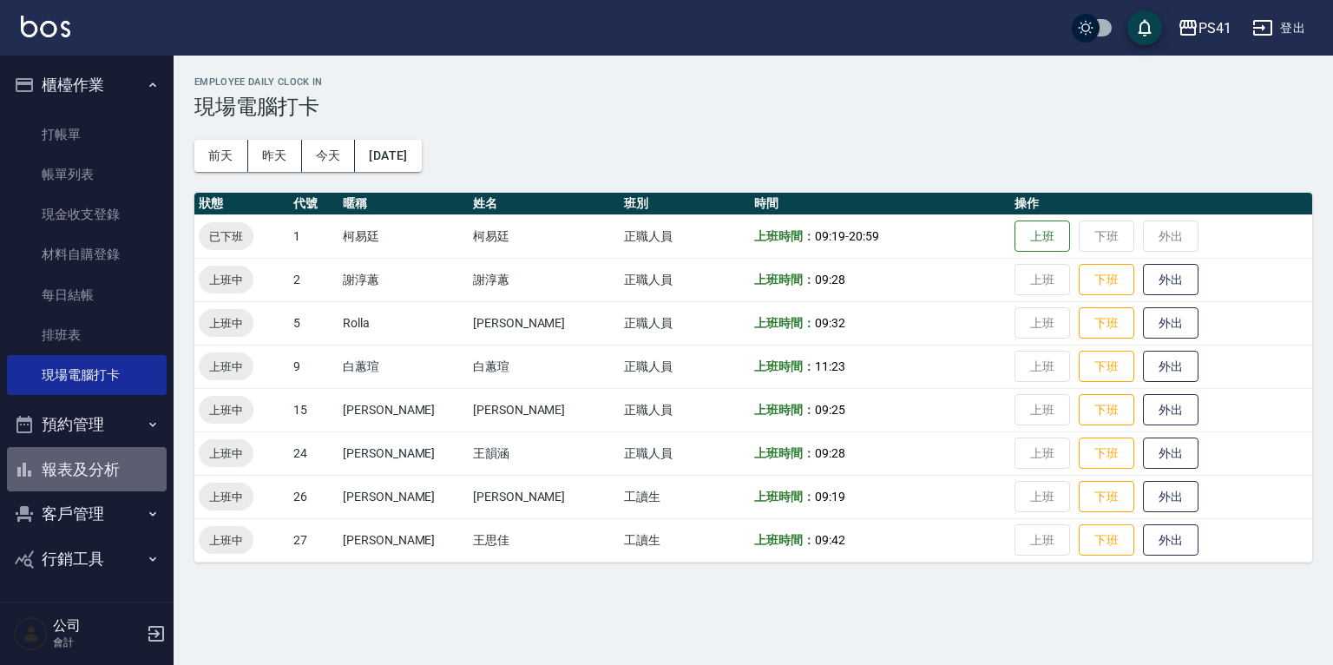
drag, startPoint x: 108, startPoint y: 469, endPoint x: 137, endPoint y: 423, distance: 54.6
click at [108, 468] on button "報表及分析" at bounding box center [87, 469] width 160 height 45
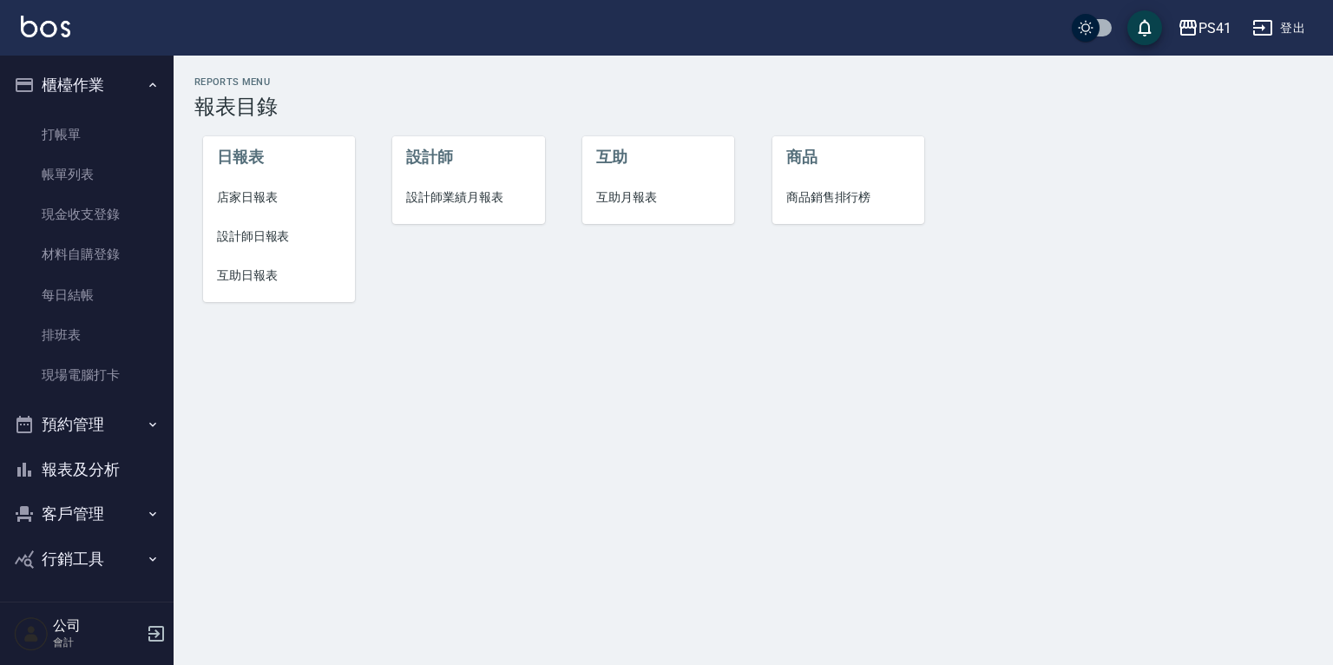
click at [285, 233] on span "設計師日報表" at bounding box center [279, 236] width 124 height 18
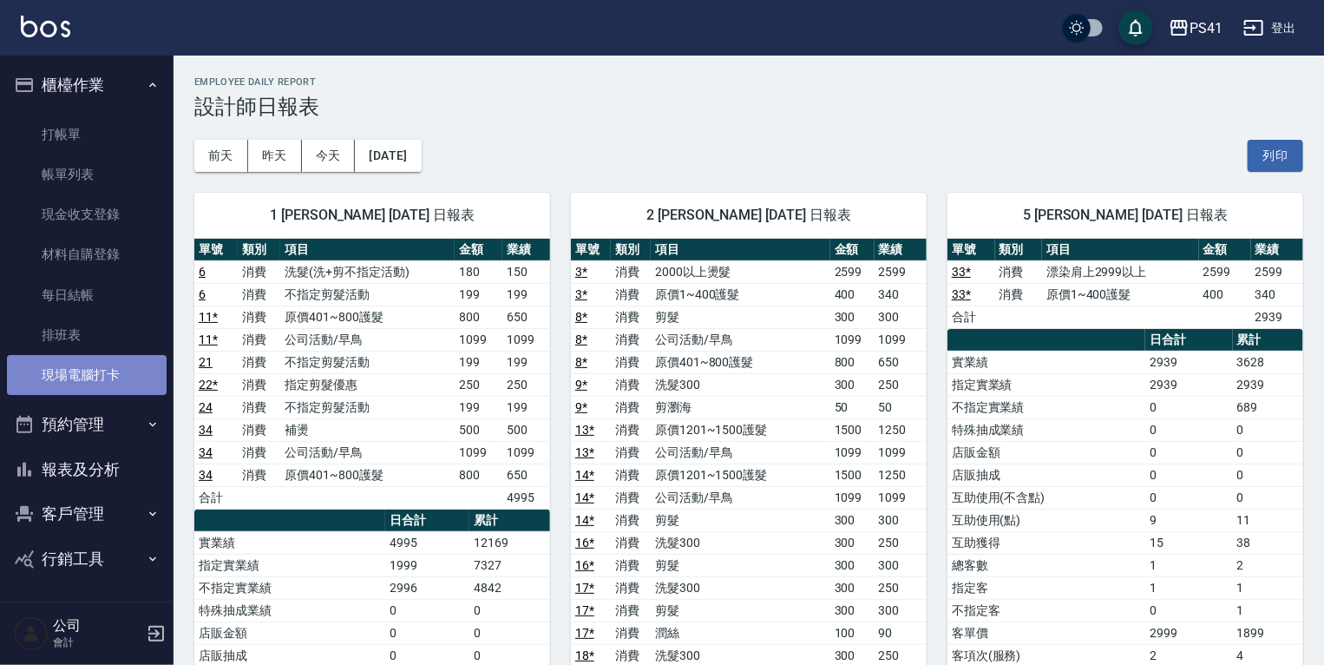
click at [96, 373] on link "現場電腦打卡" at bounding box center [87, 375] width 160 height 40
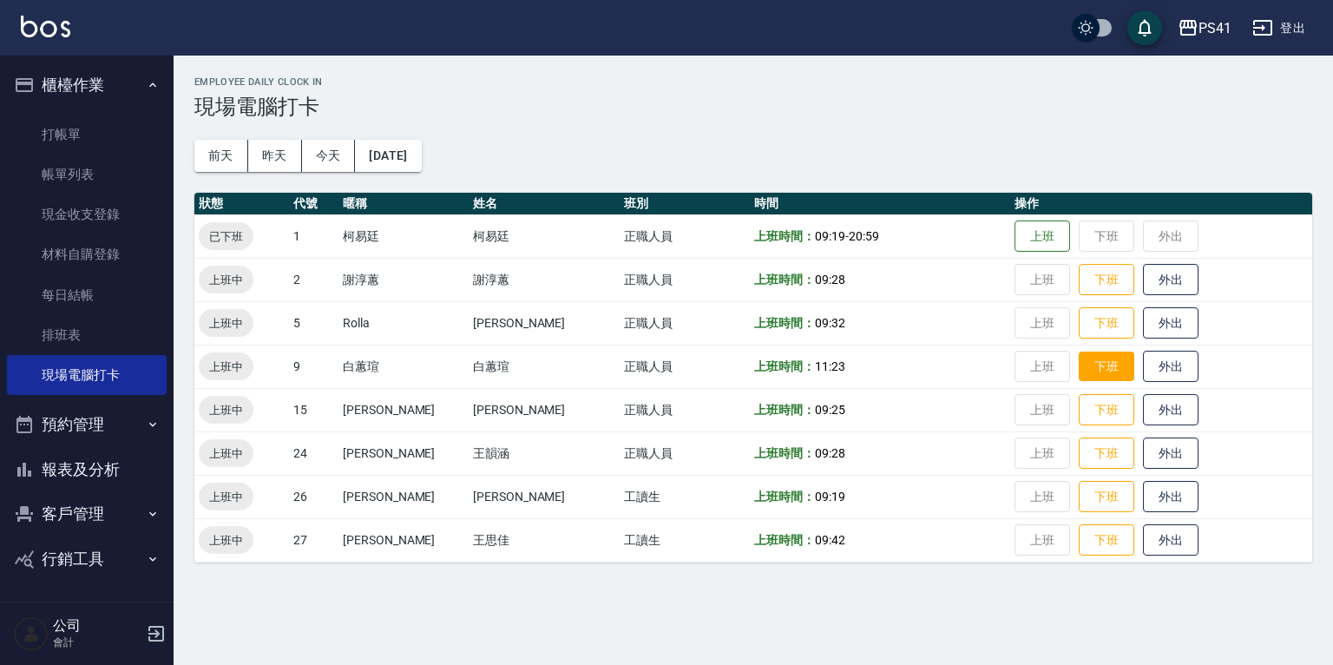
click at [1093, 361] on button "下班" at bounding box center [1106, 366] width 56 height 30
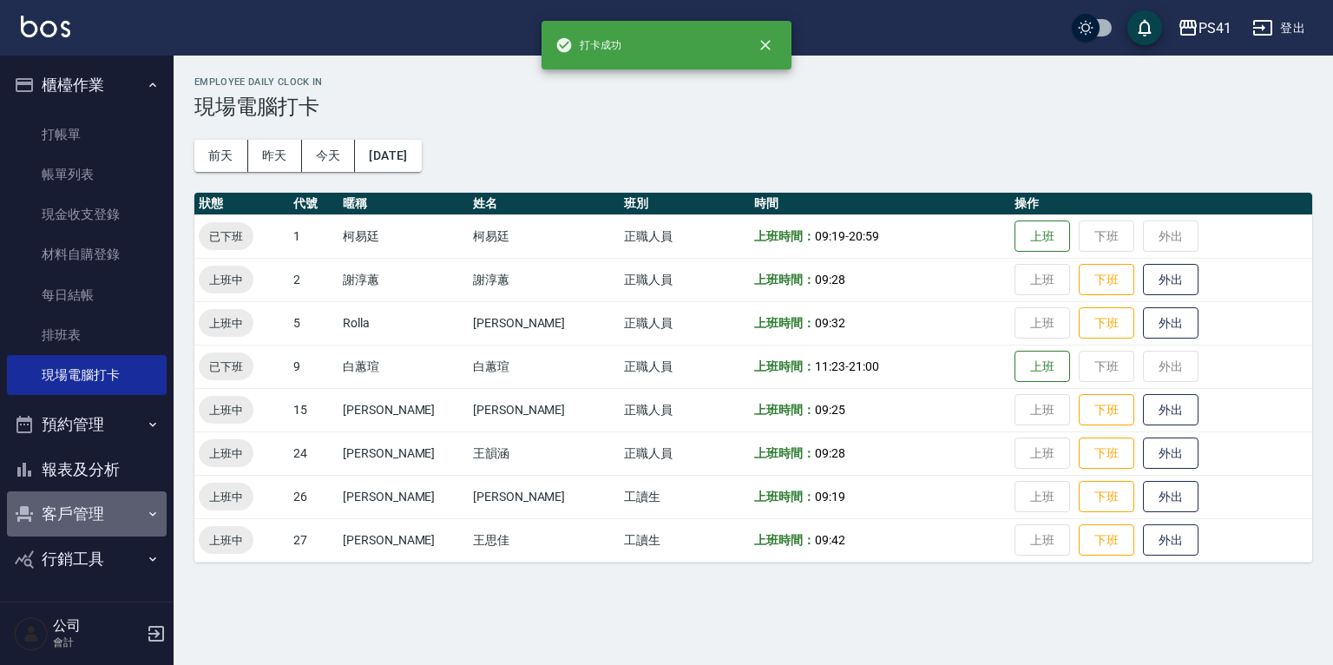
click at [62, 507] on button "客戶管理" at bounding box center [87, 513] width 160 height 45
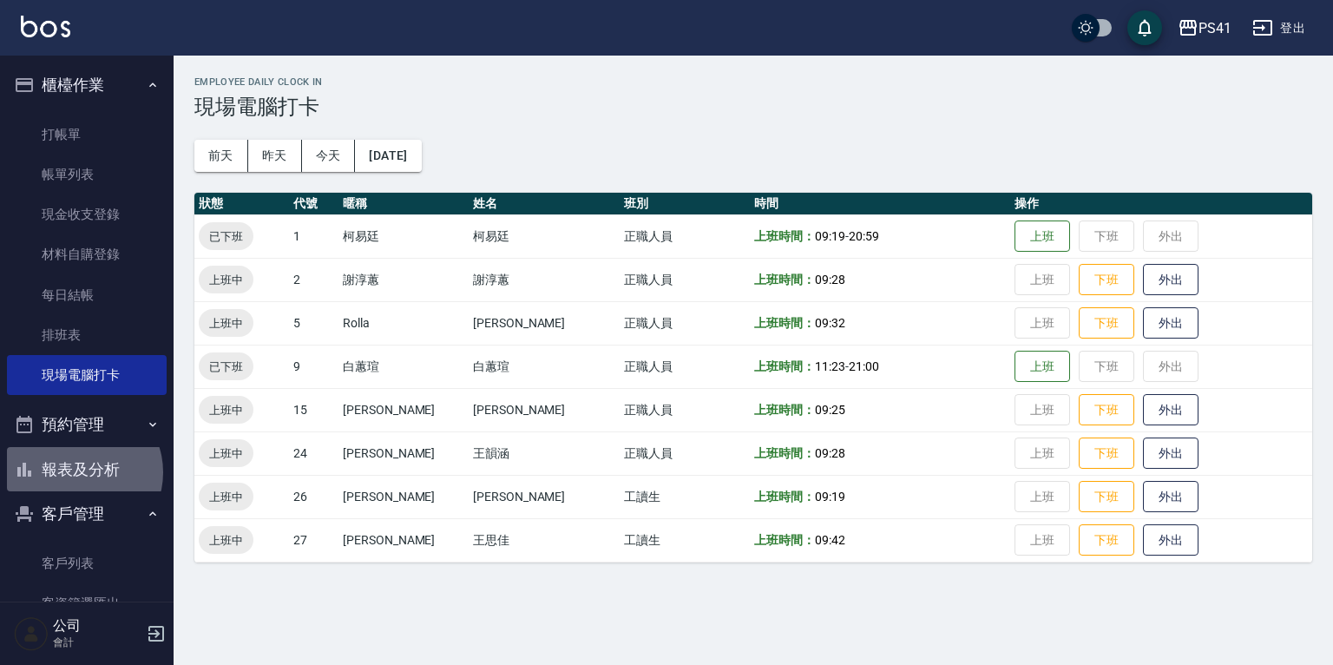
click at [80, 472] on button "報表及分析" at bounding box center [87, 469] width 160 height 45
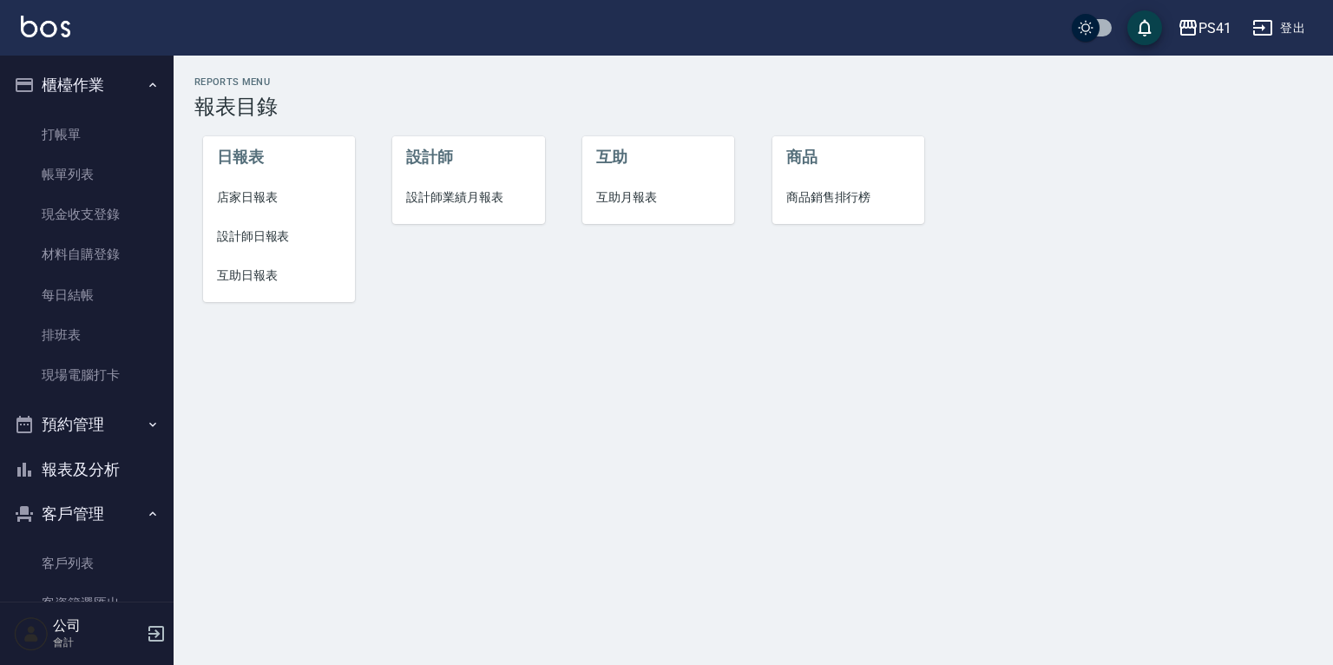
click at [260, 191] on span "店家日報表" at bounding box center [279, 197] width 124 height 18
